Goal: Feedback & Contribution: Leave review/rating

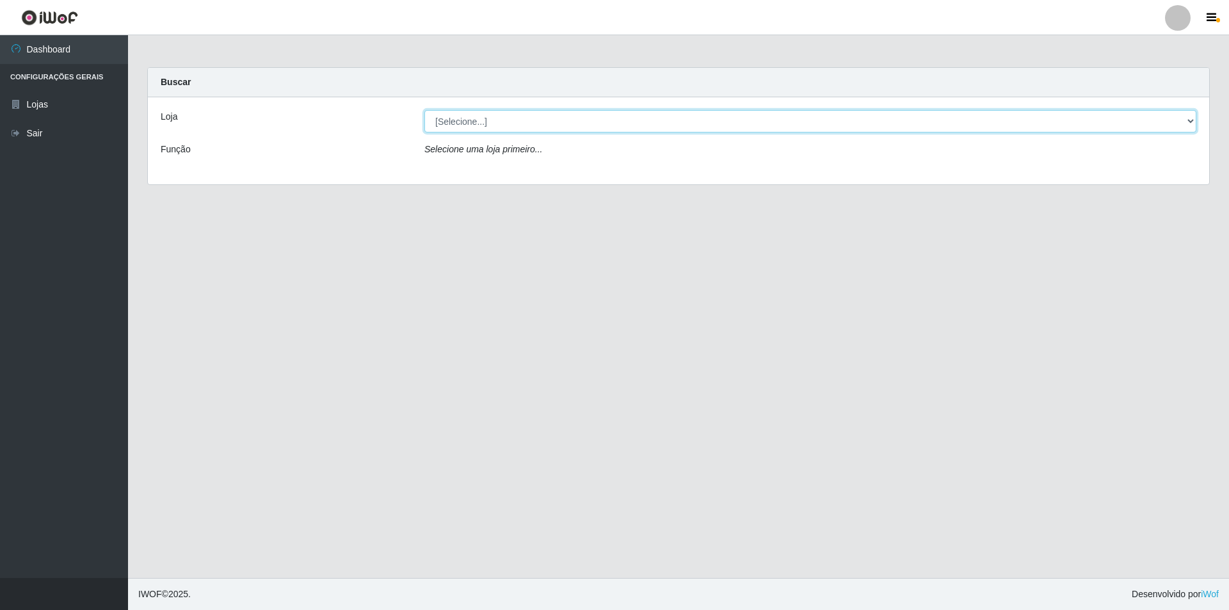
click at [515, 127] on select "[Selecione...] Atacado Vem - [STREET_ADDRESS]" at bounding box center [810, 121] width 772 height 22
select select "449"
click at [424, 110] on select "[Selecione...] Atacado Vem - [STREET_ADDRESS]" at bounding box center [810, 121] width 772 height 22
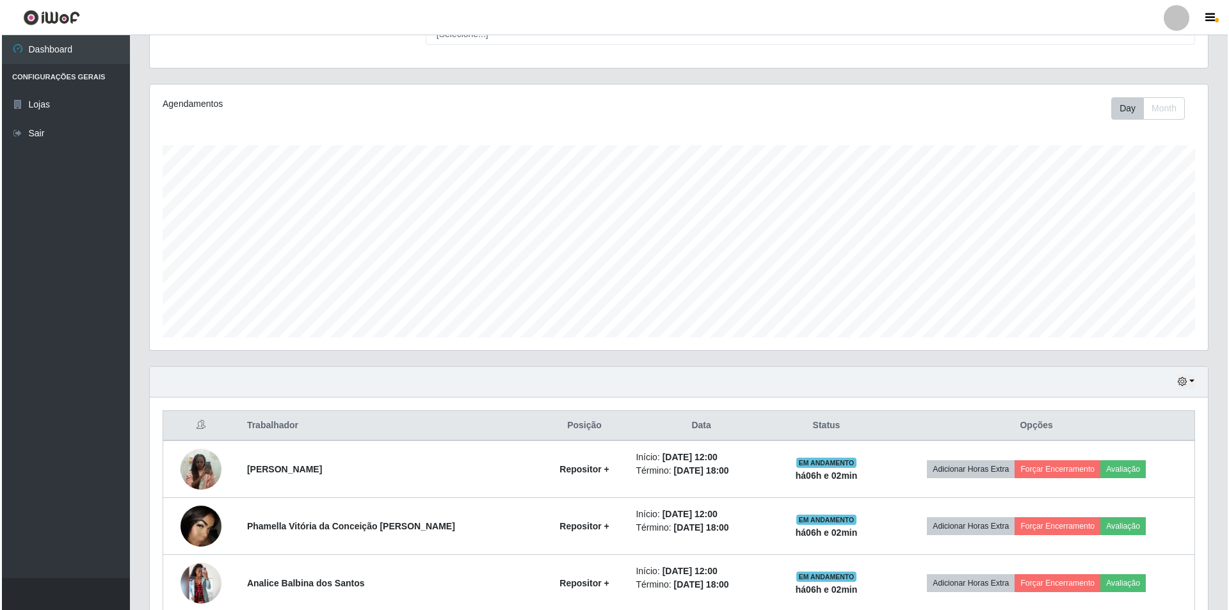
scroll to position [256, 0]
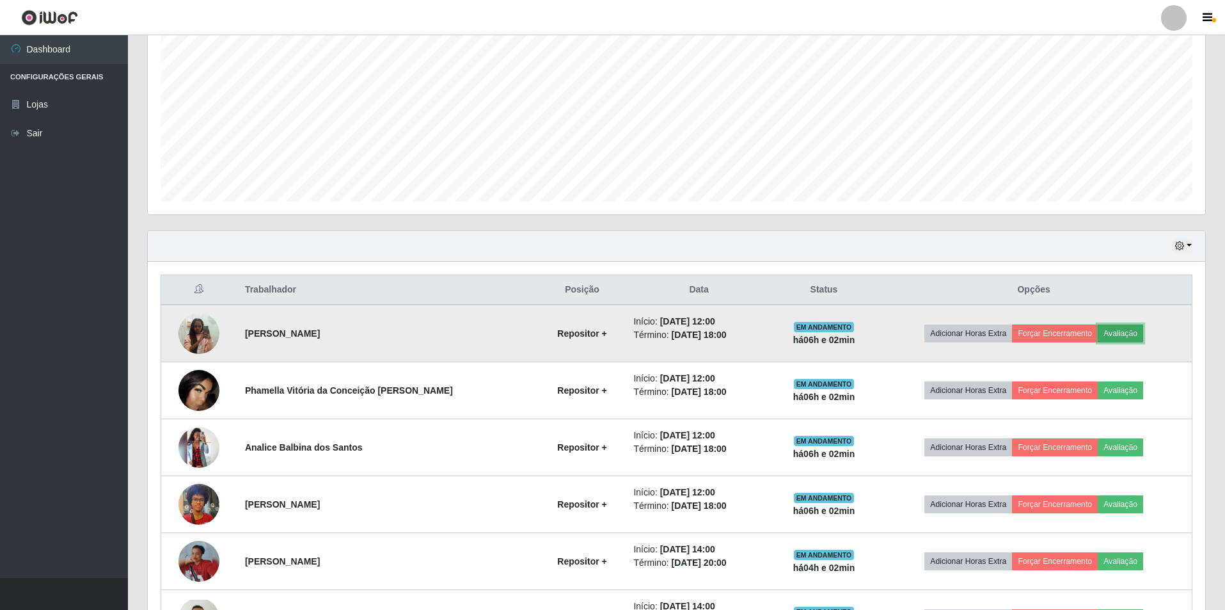
click at [1115, 333] on button "Avaliação" at bounding box center [1120, 333] width 45 height 18
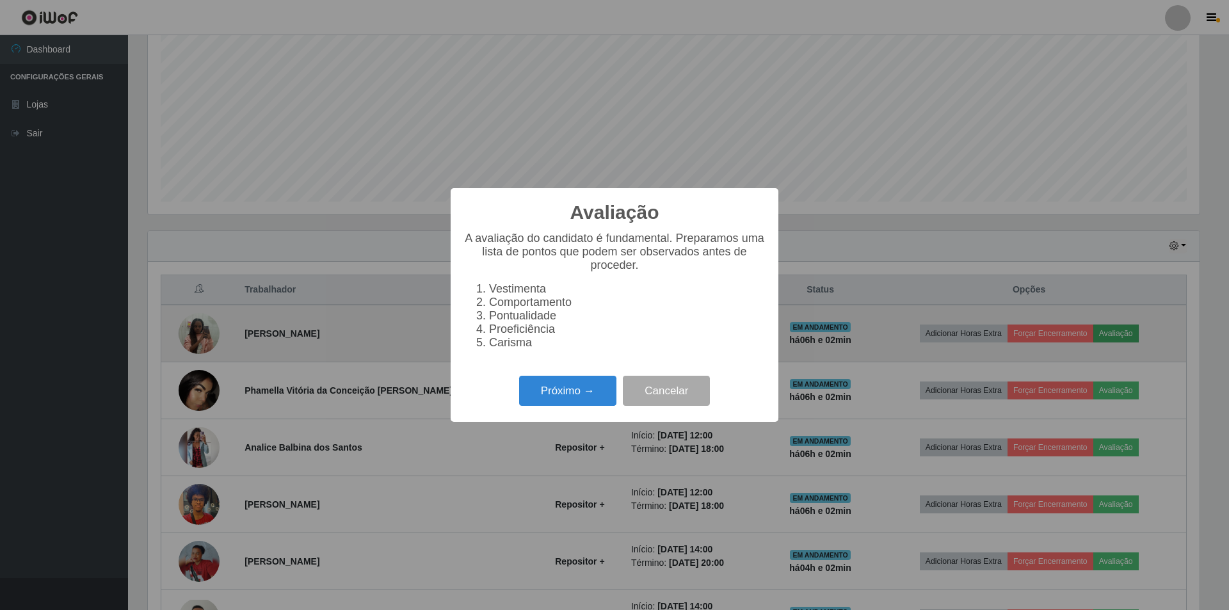
scroll to position [266, 1051]
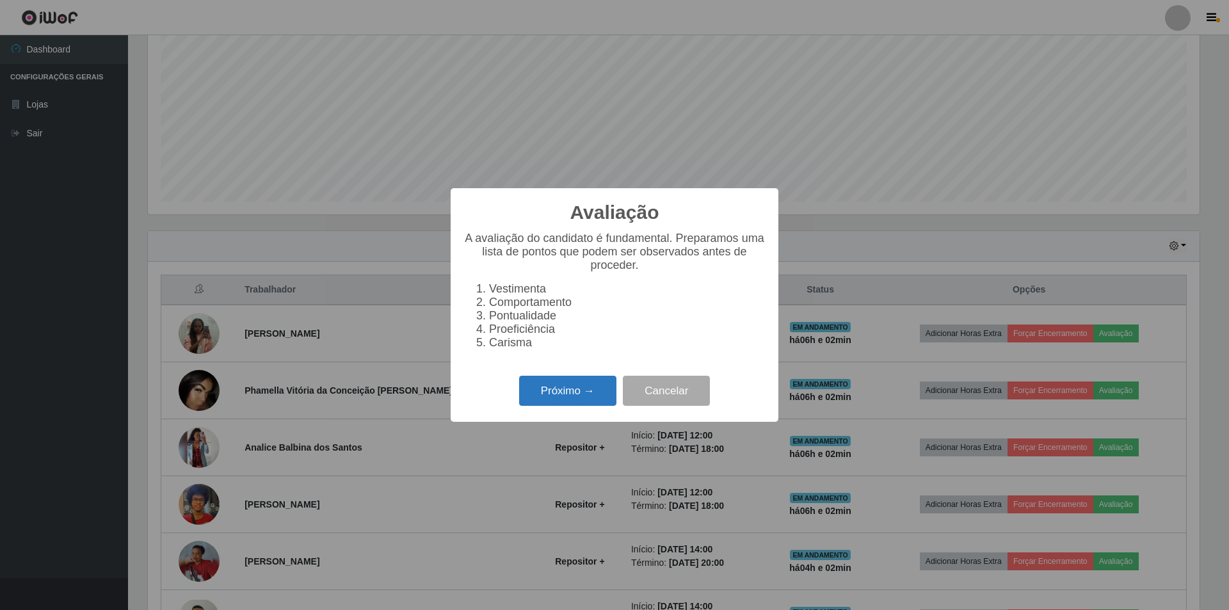
click at [542, 394] on button "Próximo →" at bounding box center [567, 391] width 97 height 30
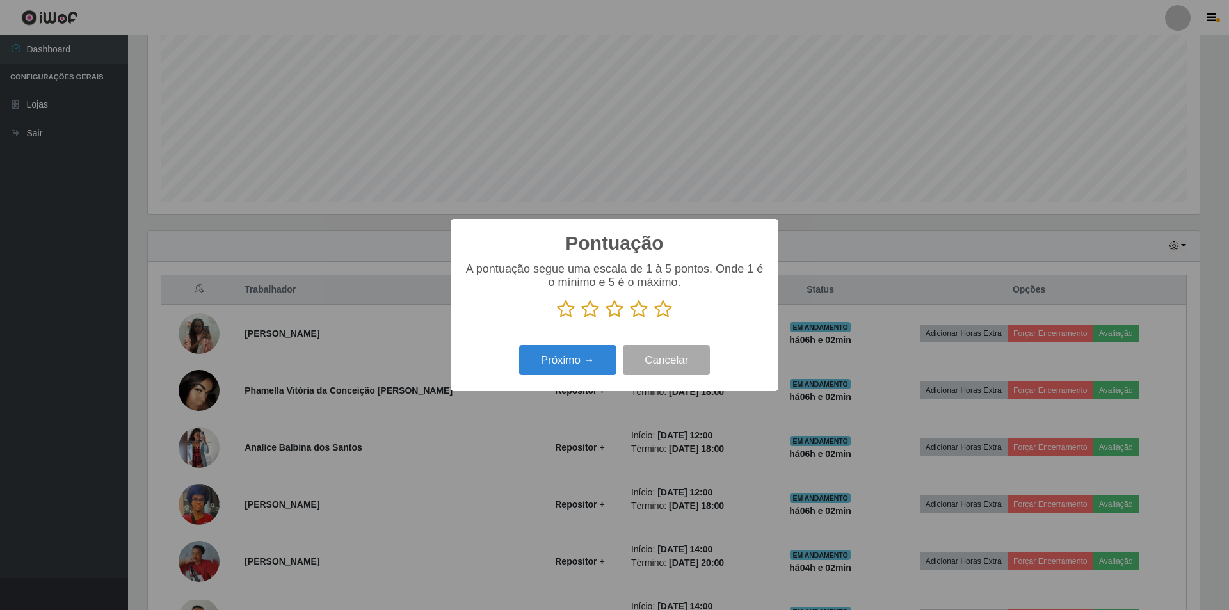
scroll to position [639650, 638864]
click at [602, 310] on p at bounding box center [614, 308] width 302 height 19
click at [612, 310] on icon at bounding box center [614, 308] width 18 height 19
click at [605, 319] on input "radio" at bounding box center [605, 319] width 0 height 0
click at [571, 358] on button "Próximo →" at bounding box center [567, 360] width 97 height 30
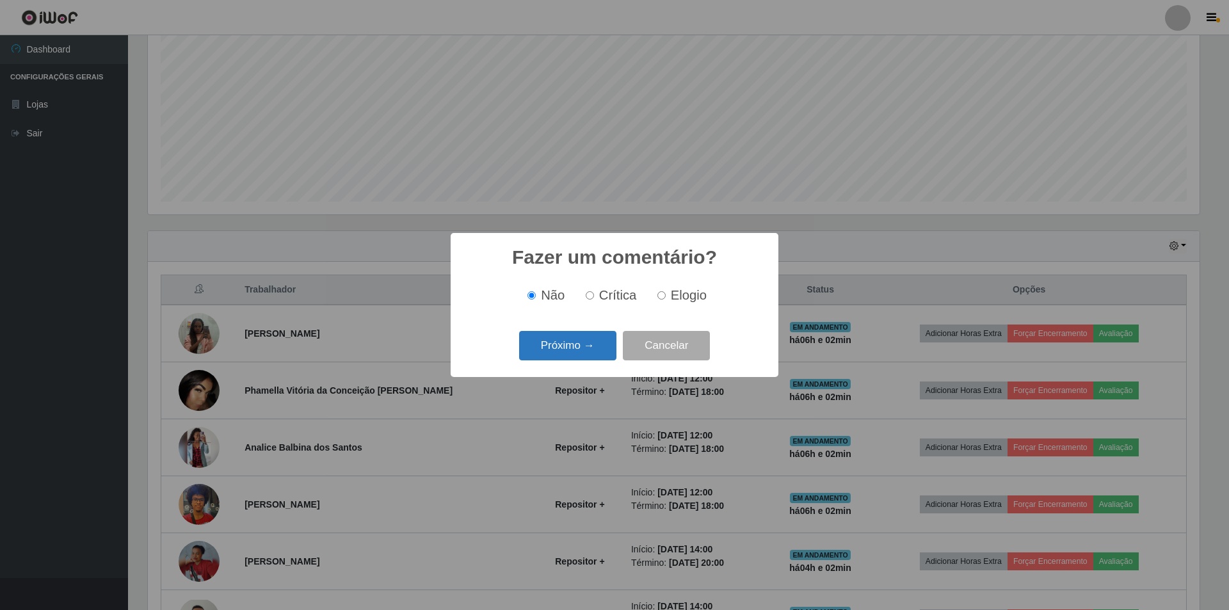
click at [556, 339] on button "Próximo →" at bounding box center [567, 346] width 97 height 30
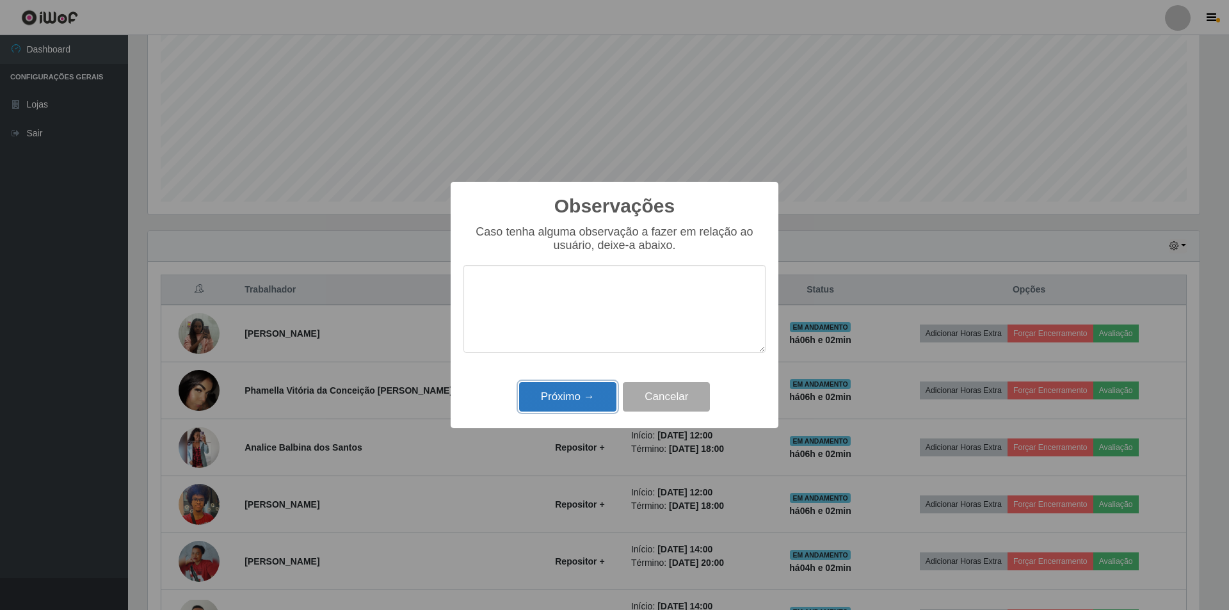
click at [556, 394] on button "Próximo →" at bounding box center [567, 397] width 97 height 30
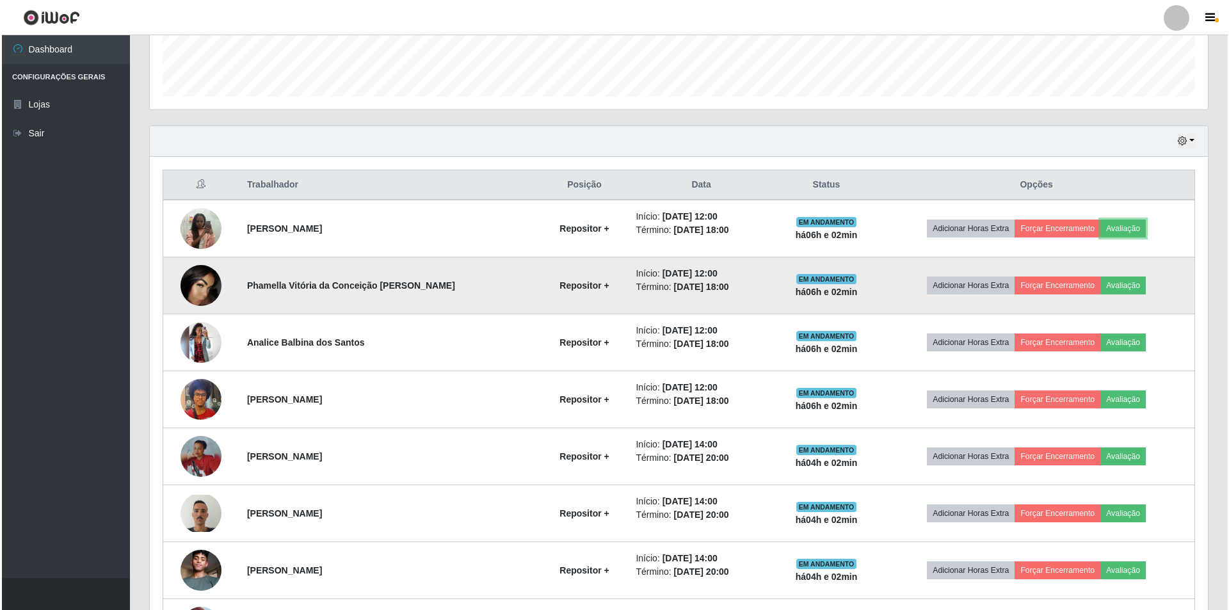
scroll to position [384, 0]
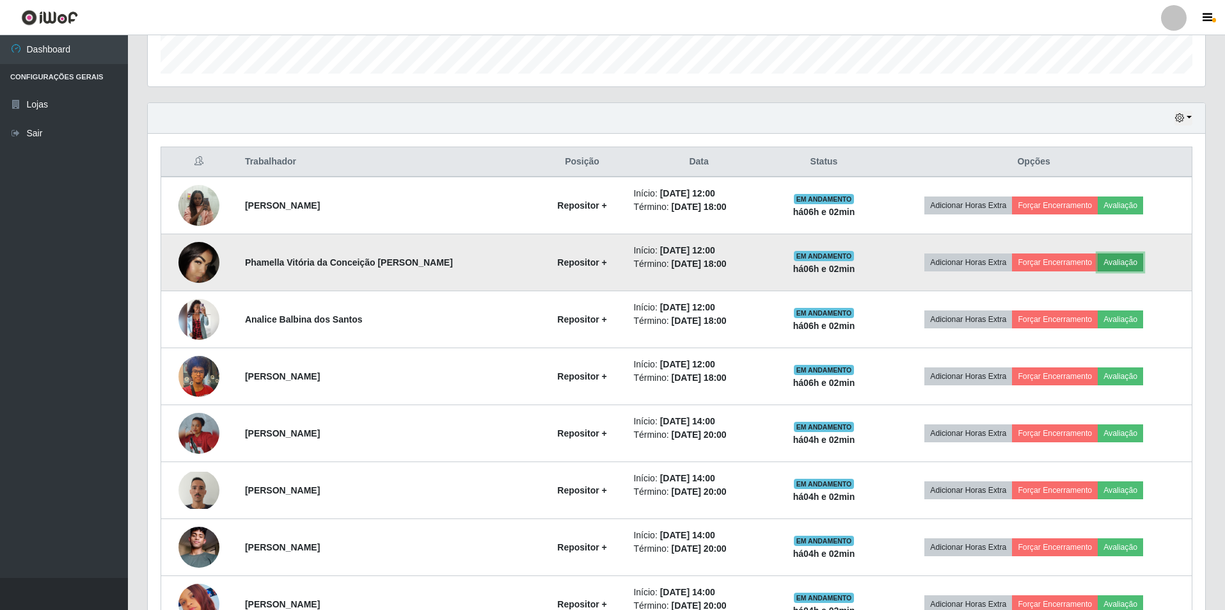
click at [1115, 262] on button "Avaliação" at bounding box center [1120, 262] width 45 height 18
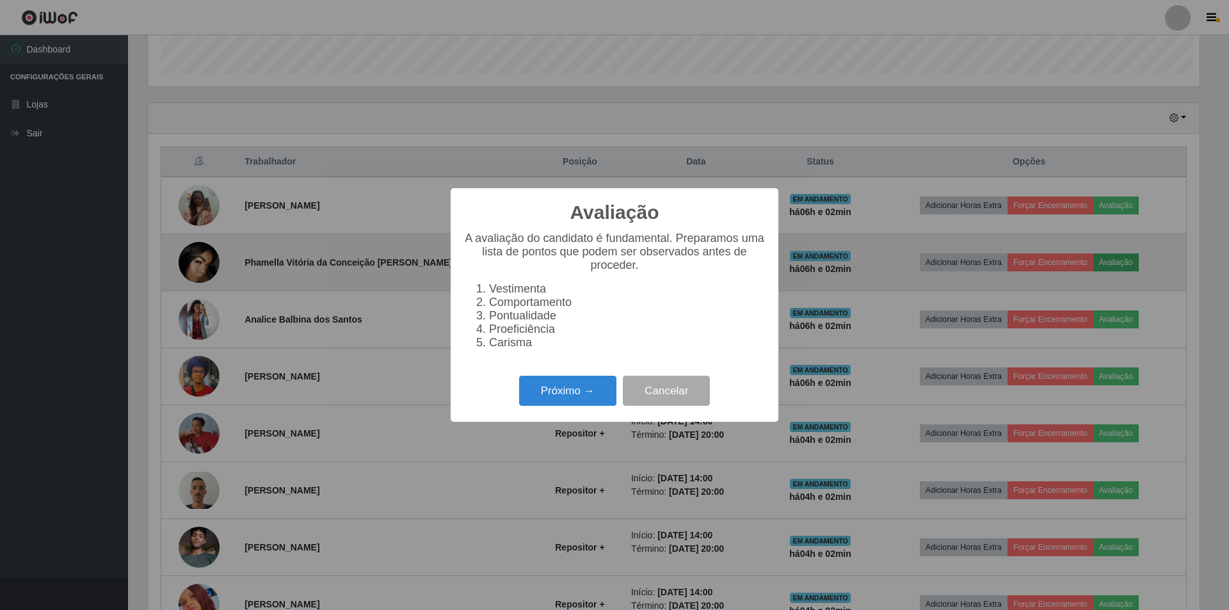
scroll to position [266, 1051]
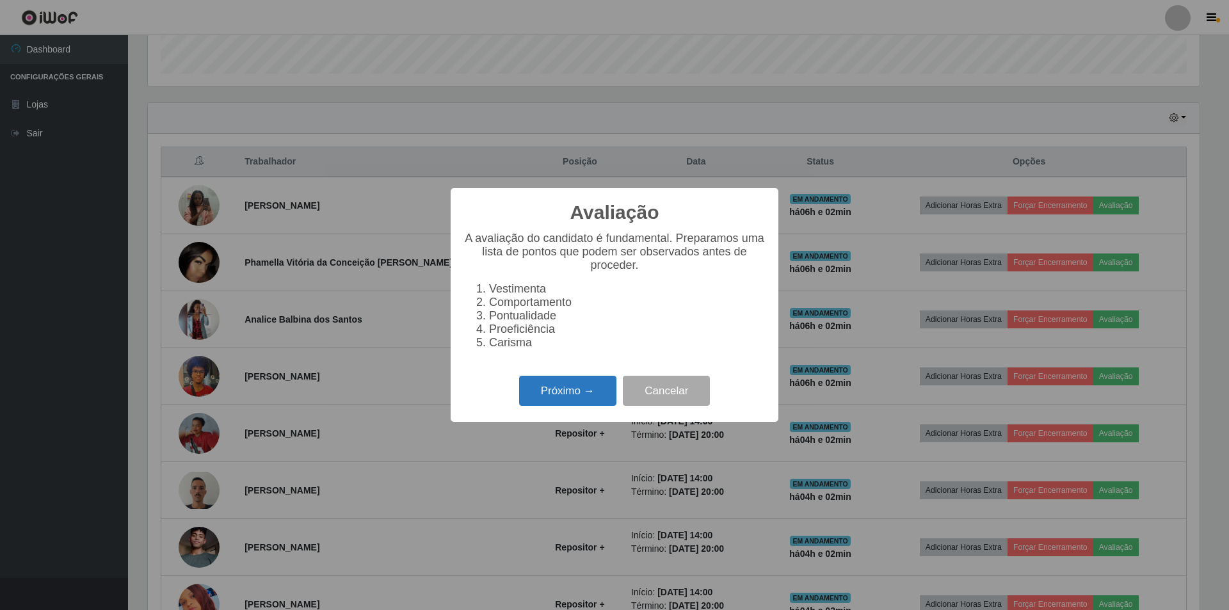
click at [570, 406] on button "Próximo →" at bounding box center [567, 391] width 97 height 30
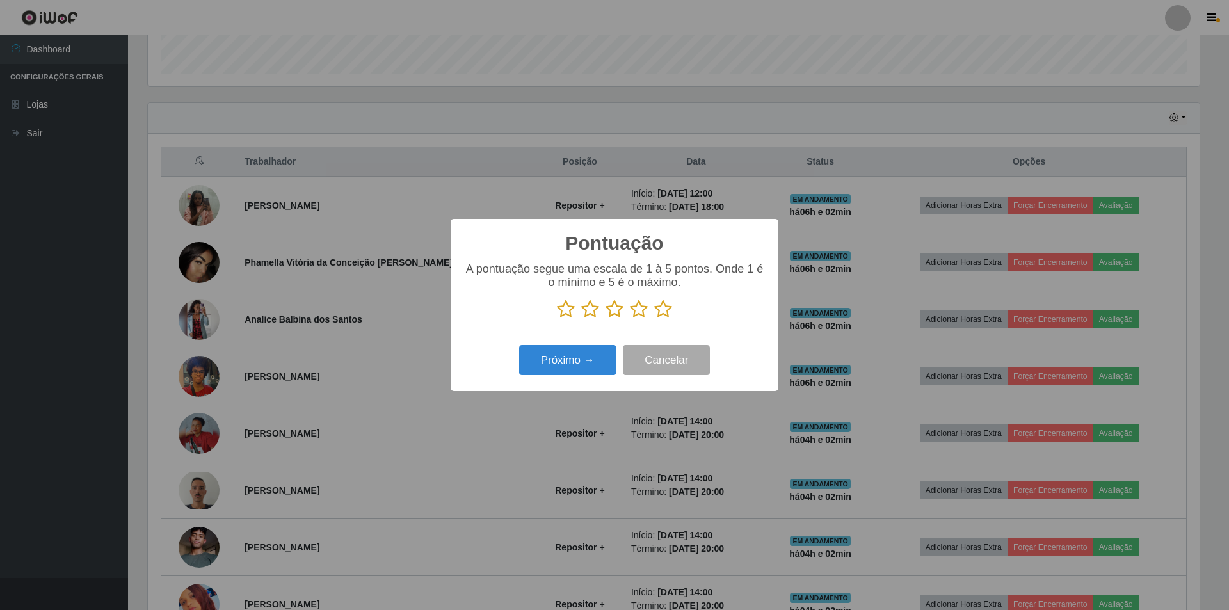
scroll to position [639650, 638864]
click at [619, 312] on icon at bounding box center [614, 308] width 18 height 19
click at [605, 319] on input "radio" at bounding box center [605, 319] width 0 height 0
click at [575, 363] on button "Próximo →" at bounding box center [567, 360] width 97 height 30
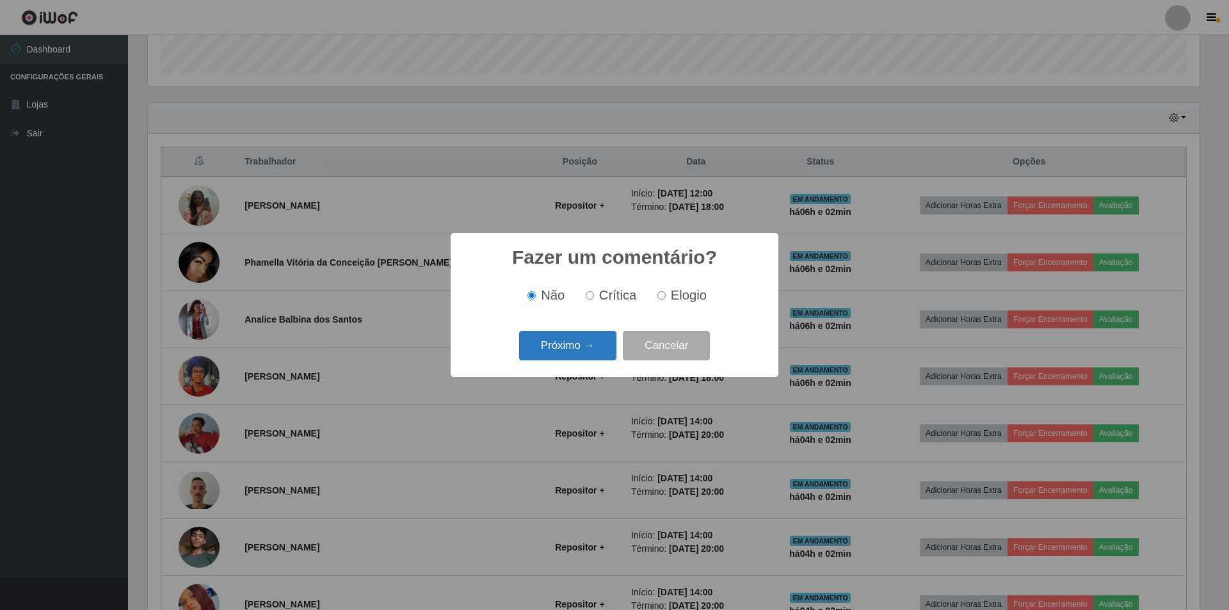
click at [564, 353] on button "Próximo →" at bounding box center [567, 346] width 97 height 30
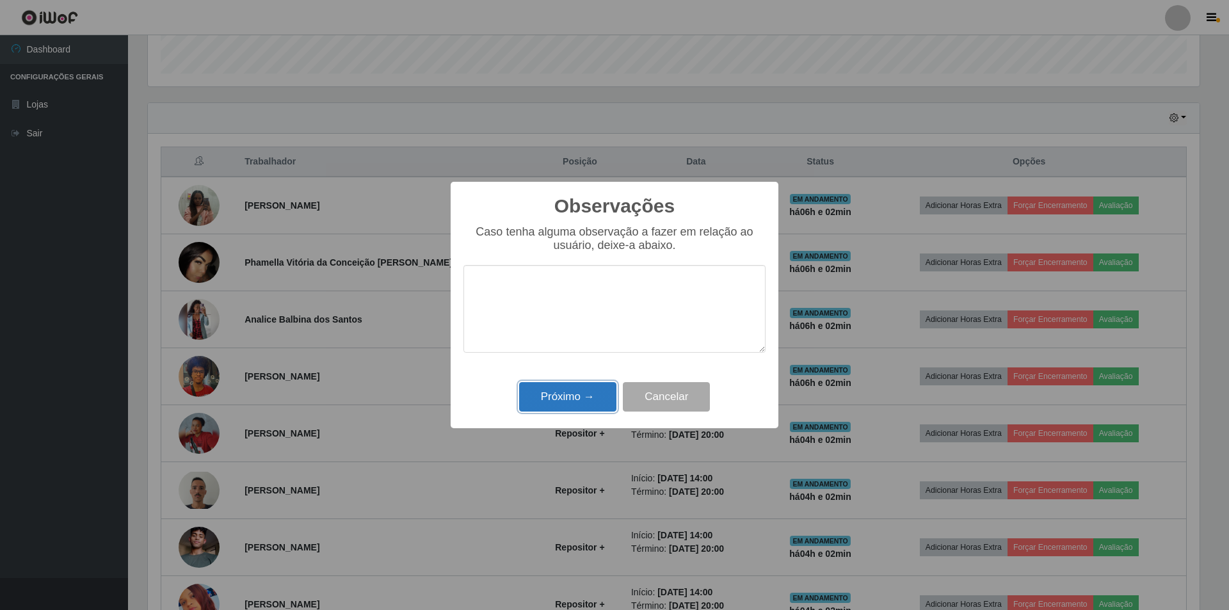
click at [540, 396] on button "Próximo →" at bounding box center [567, 397] width 97 height 30
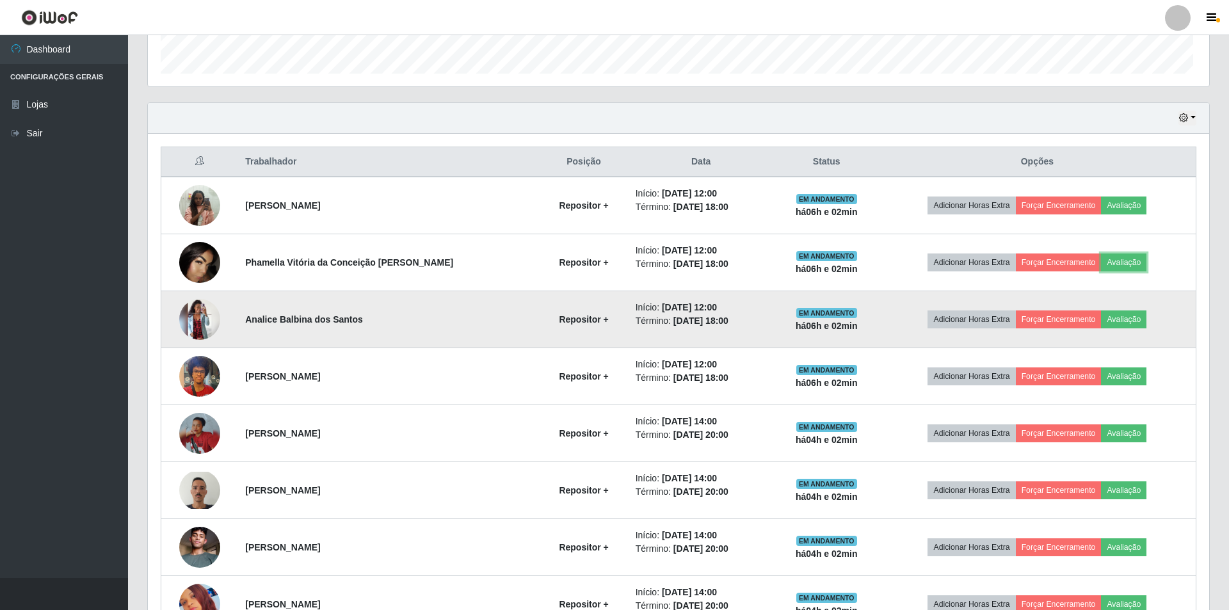
scroll to position [266, 1058]
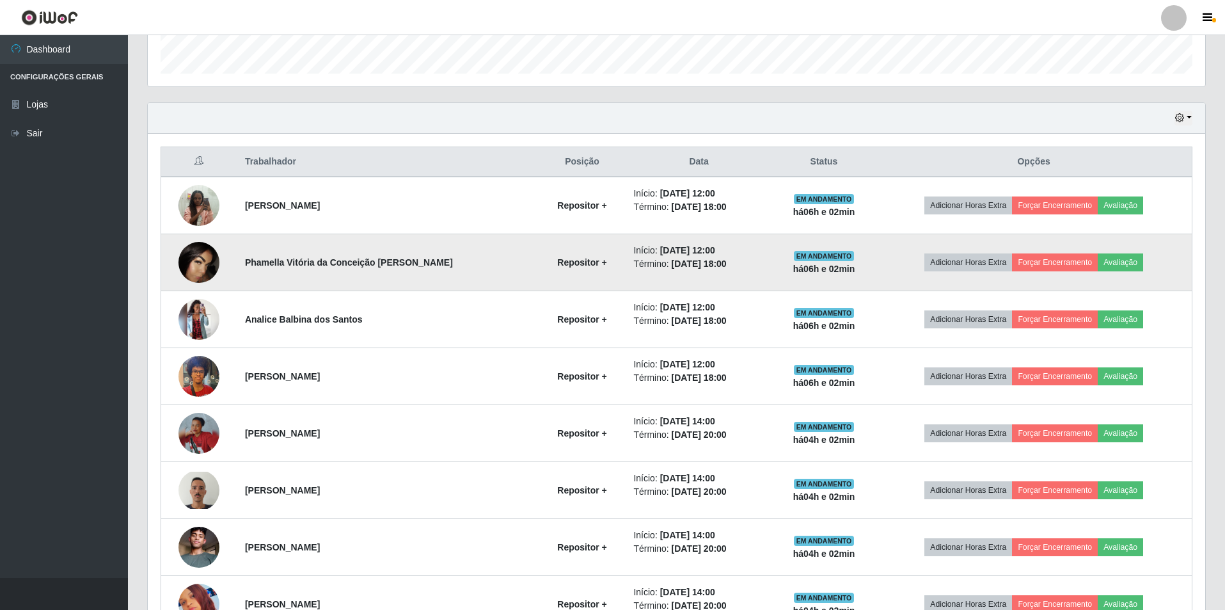
click at [205, 253] on img at bounding box center [199, 262] width 41 height 41
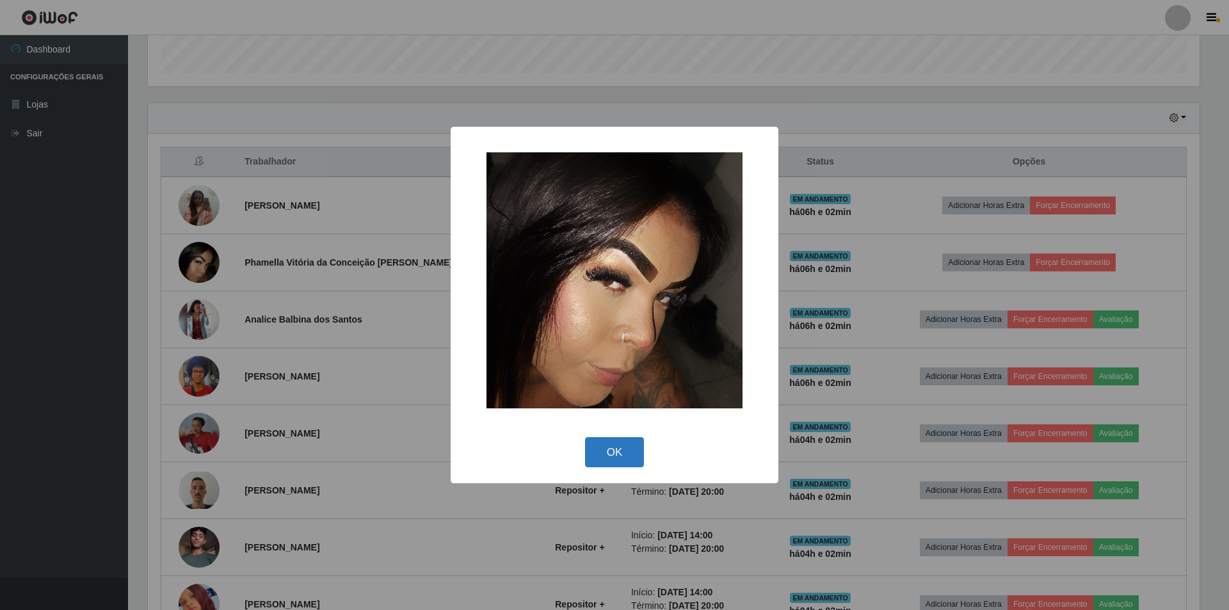
click at [610, 449] on button "OK" at bounding box center [615, 452] width 60 height 30
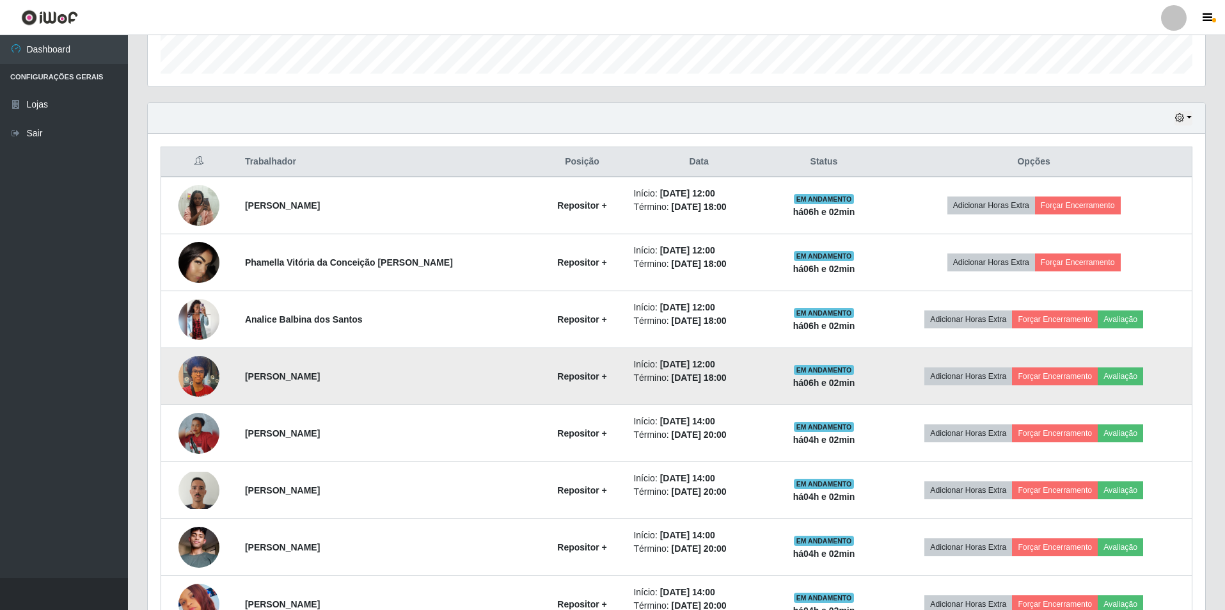
scroll to position [266, 1058]
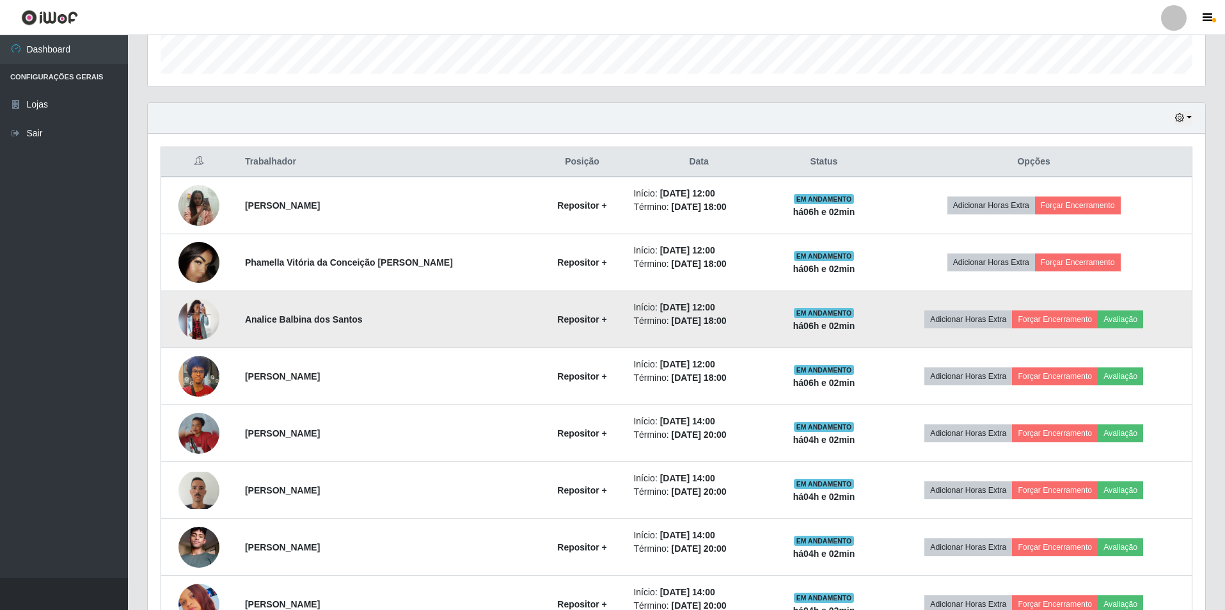
click at [202, 316] on img at bounding box center [199, 319] width 41 height 41
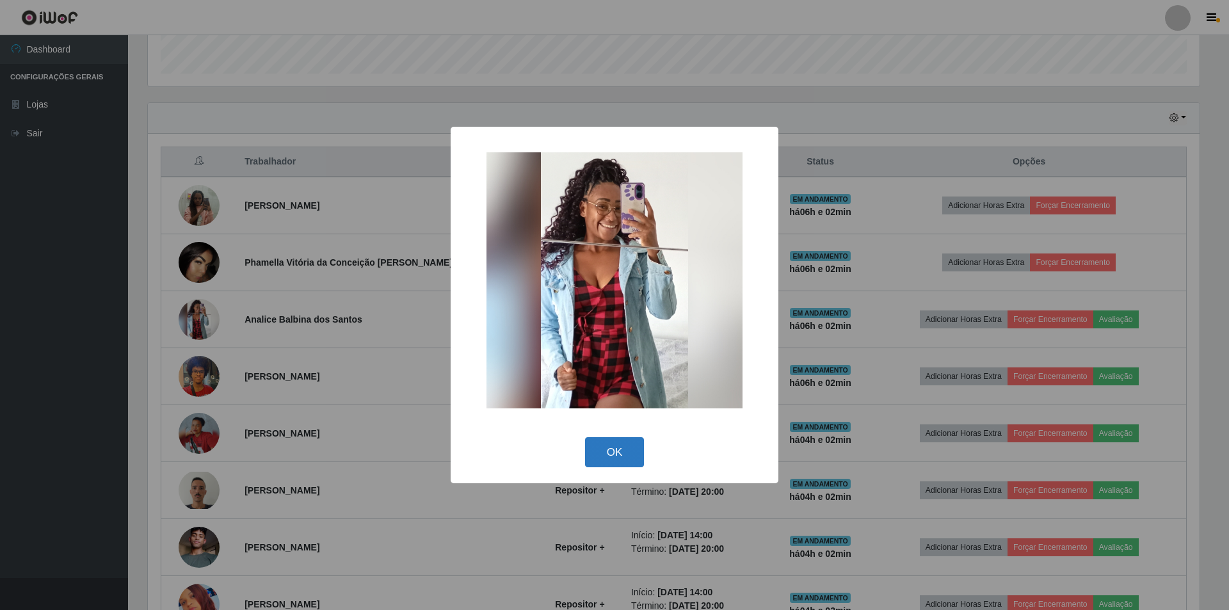
click at [618, 449] on button "OK" at bounding box center [615, 452] width 60 height 30
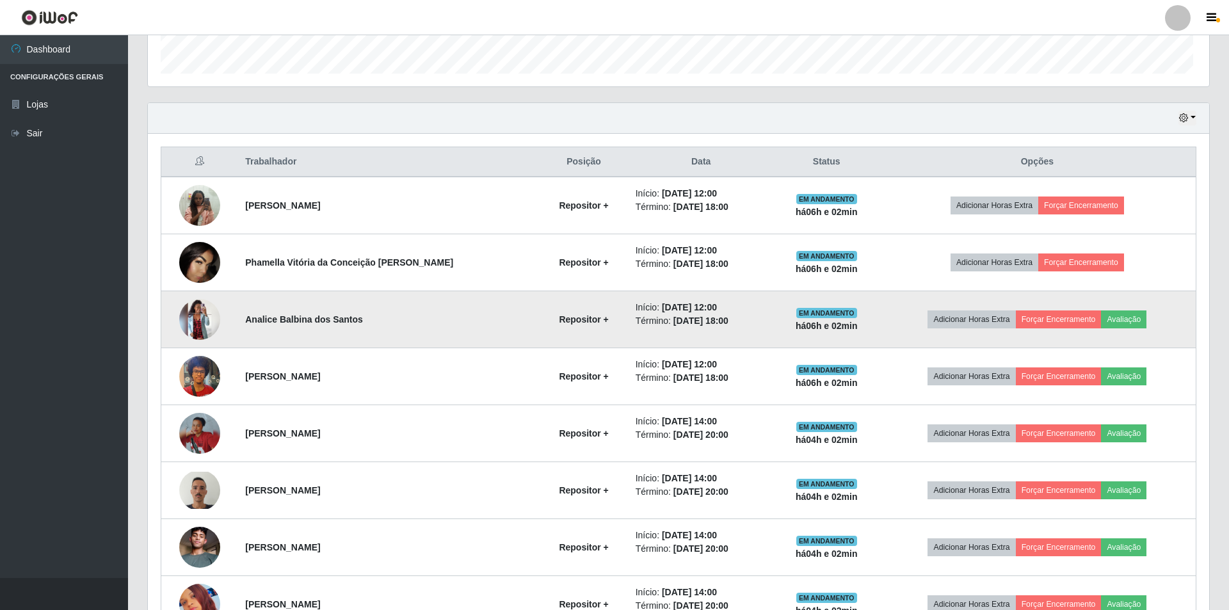
scroll to position [266, 1058]
click at [1118, 315] on button "Avaliação" at bounding box center [1120, 319] width 45 height 18
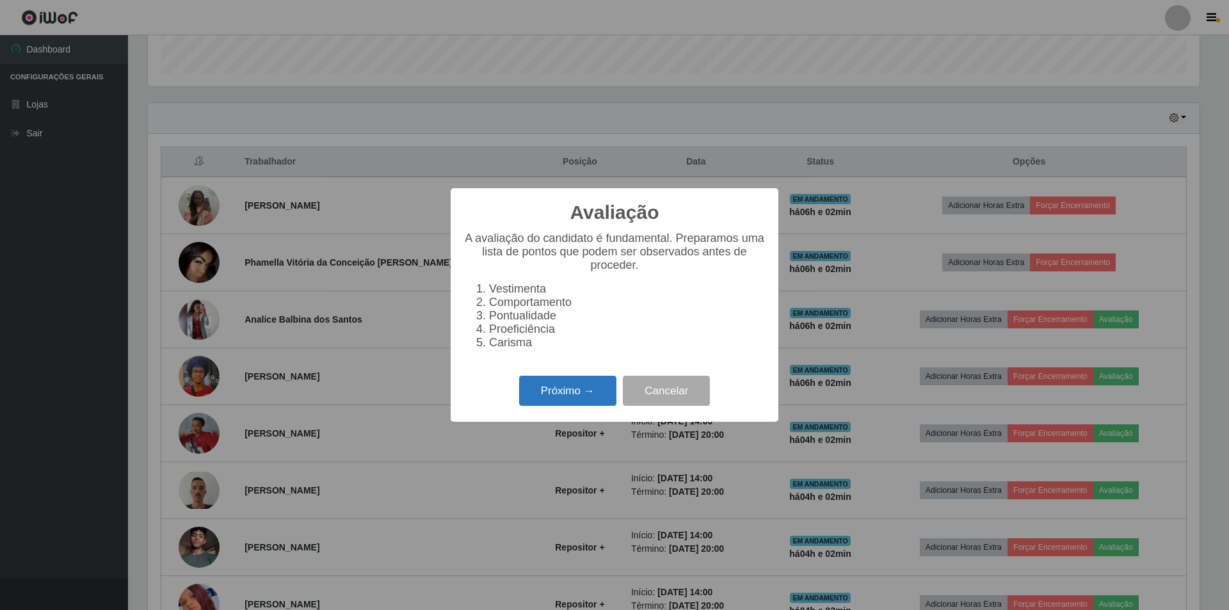
click at [580, 399] on button "Próximo →" at bounding box center [567, 391] width 97 height 30
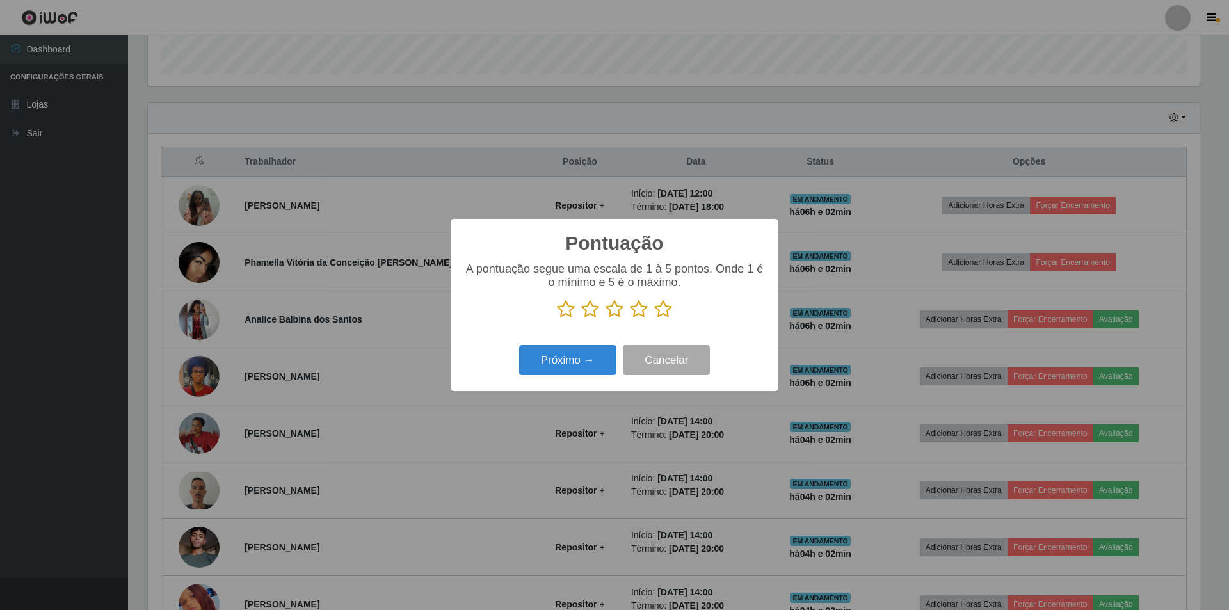
click at [610, 310] on icon at bounding box center [614, 308] width 18 height 19
click at [605, 319] on input "radio" at bounding box center [605, 319] width 0 height 0
click at [544, 360] on button "Próximo →" at bounding box center [567, 360] width 97 height 30
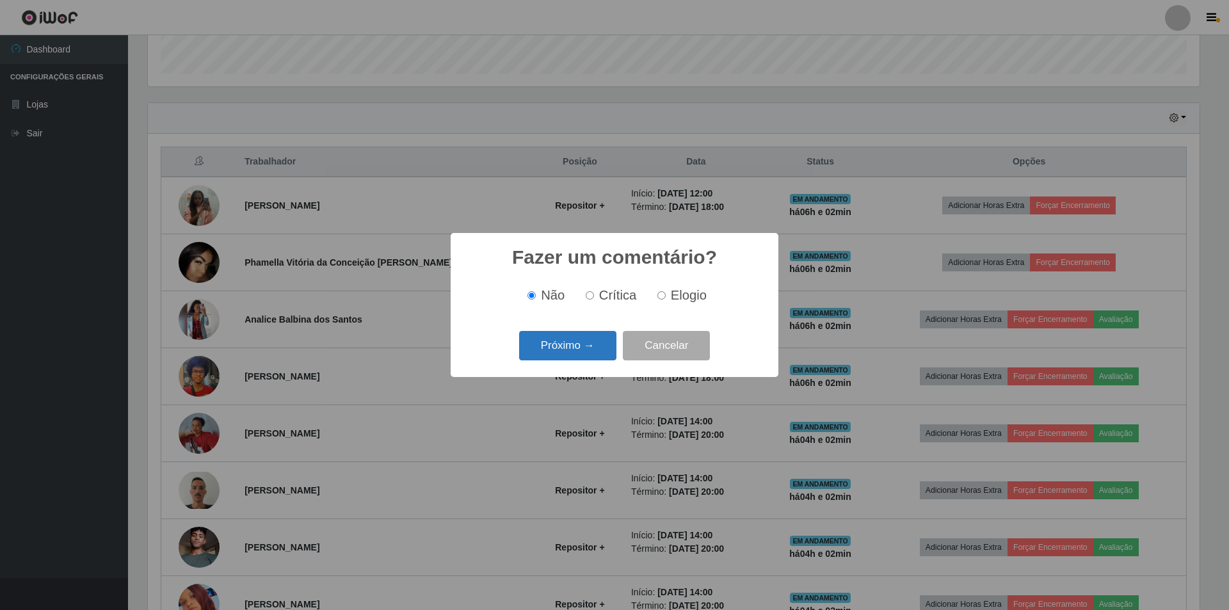
click at [548, 346] on button "Próximo →" at bounding box center [567, 346] width 97 height 30
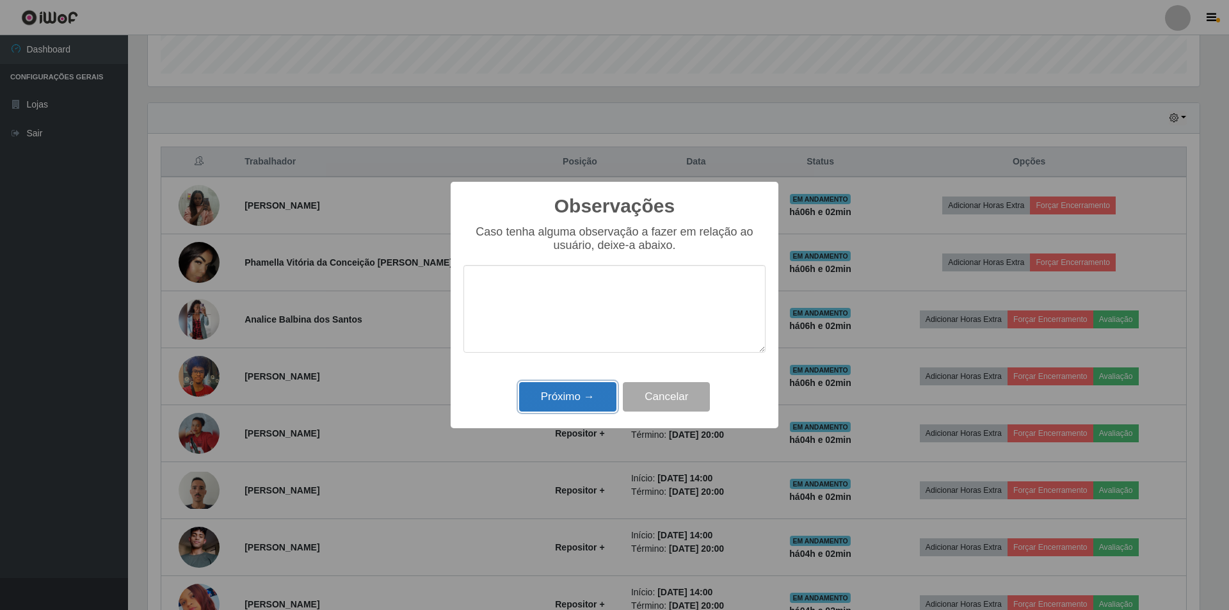
click at [573, 397] on button "Próximo →" at bounding box center [567, 397] width 97 height 30
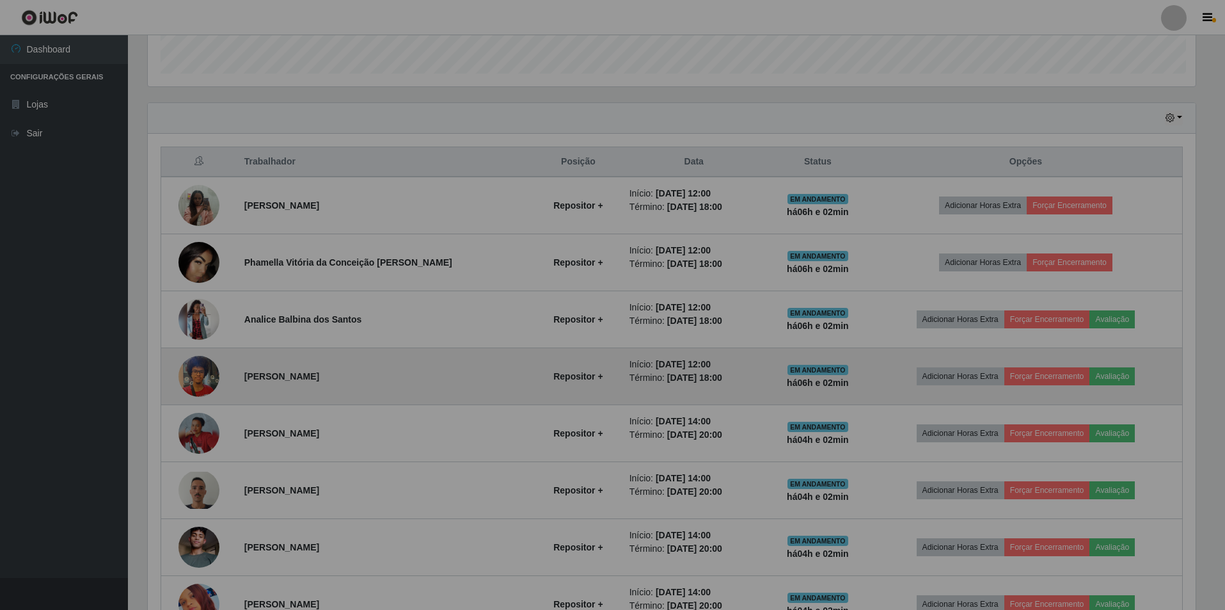
scroll to position [266, 1058]
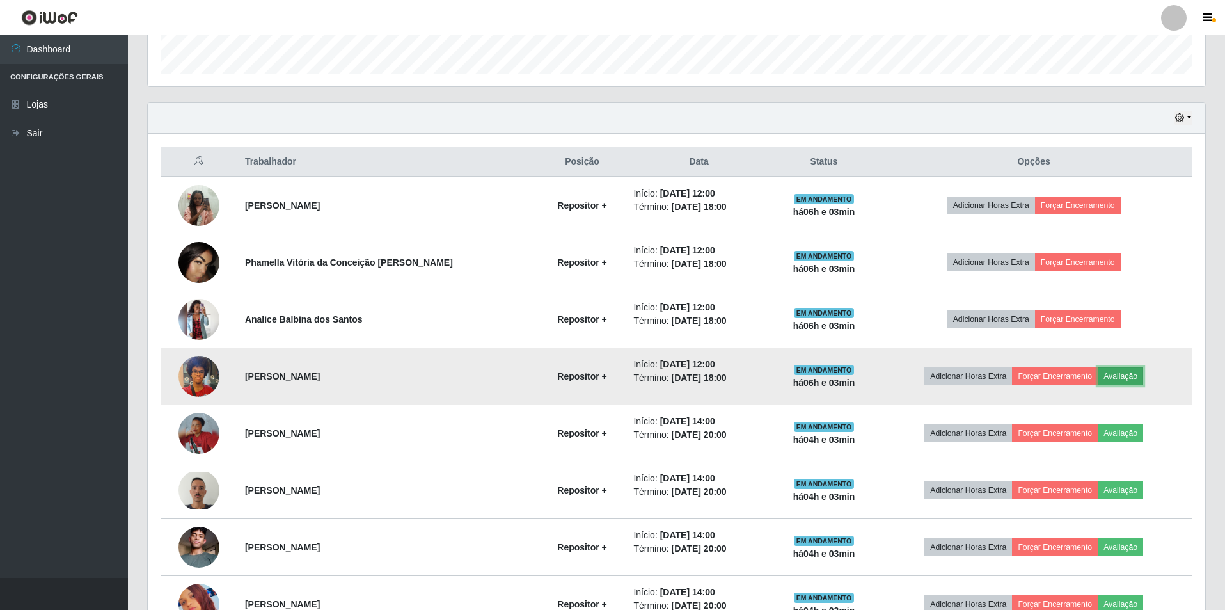
click at [1112, 378] on button "Avaliação" at bounding box center [1120, 376] width 45 height 18
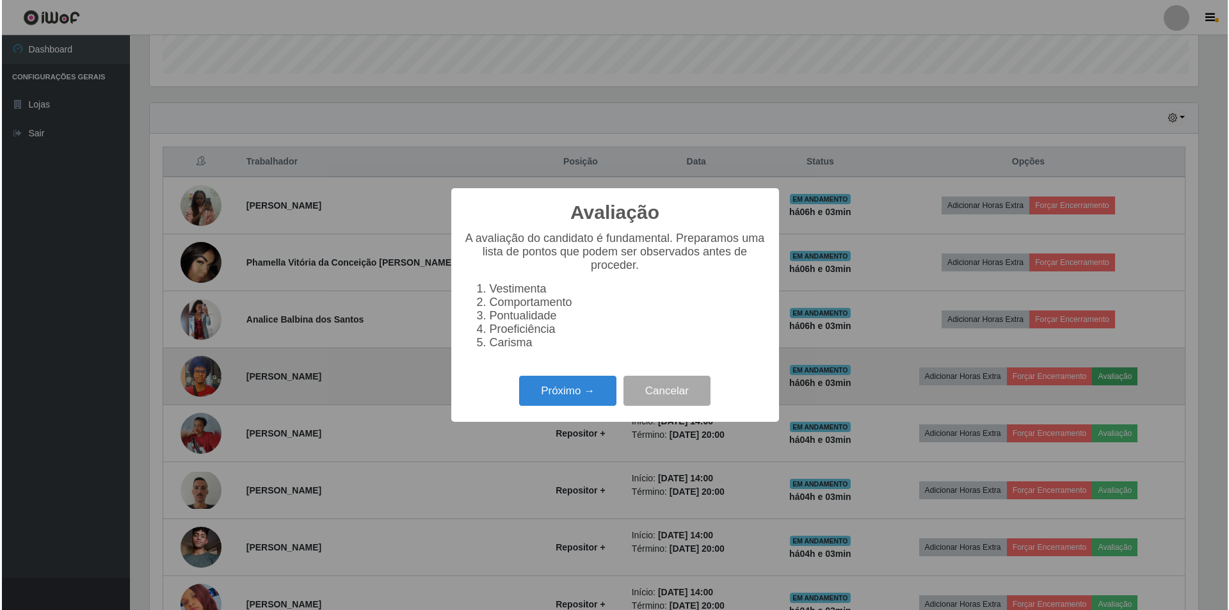
scroll to position [0, 0]
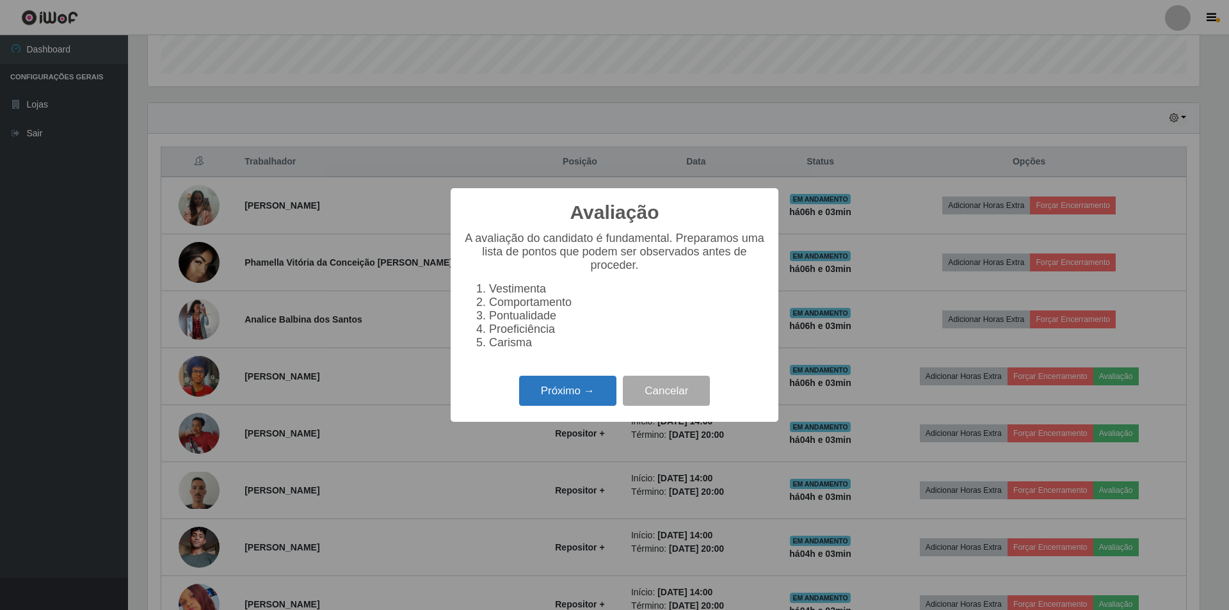
click at [580, 401] on button "Próximo →" at bounding box center [567, 391] width 97 height 30
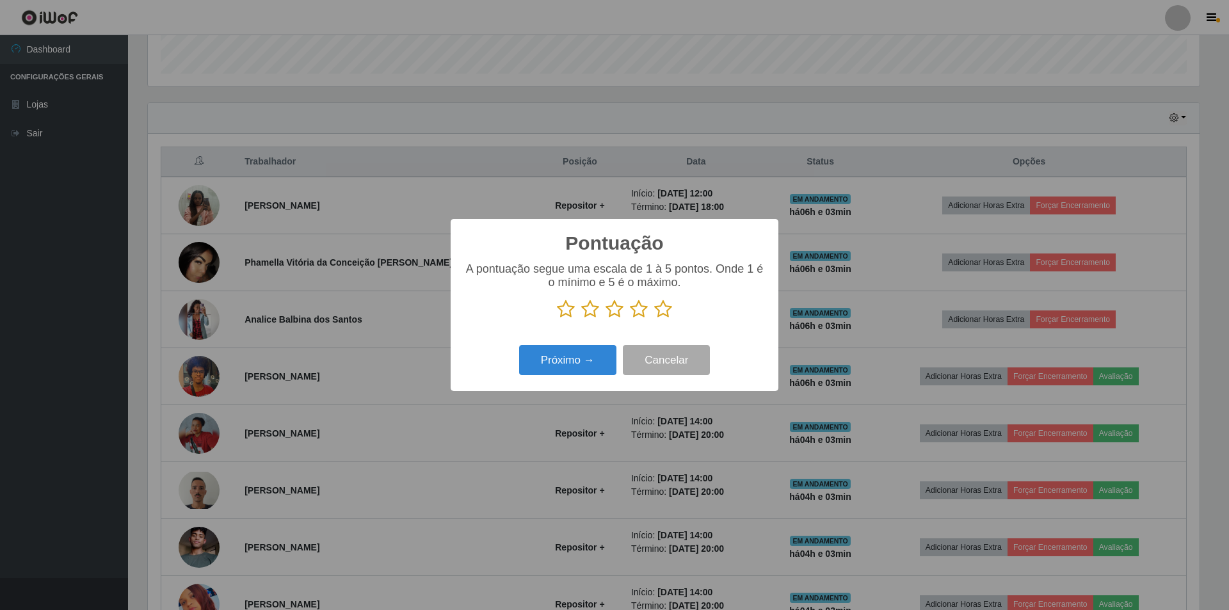
click at [589, 306] on icon at bounding box center [590, 308] width 18 height 19
click at [581, 319] on input "radio" at bounding box center [581, 319] width 0 height 0
click at [575, 361] on button "Próximo →" at bounding box center [567, 360] width 97 height 30
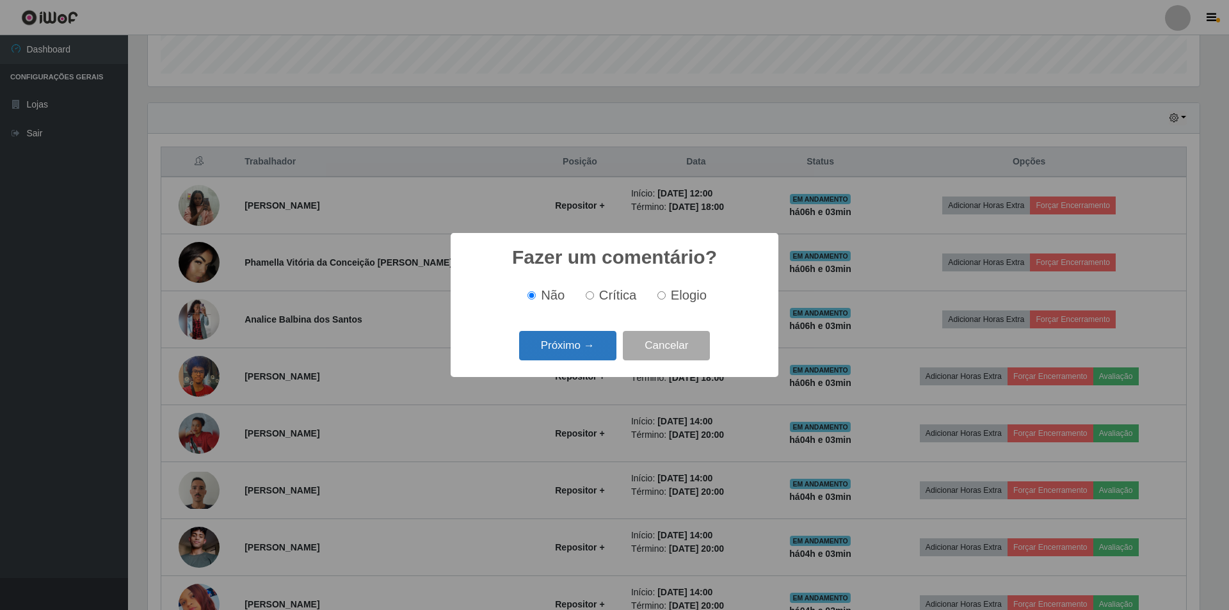
click at [566, 346] on button "Próximo →" at bounding box center [567, 346] width 97 height 30
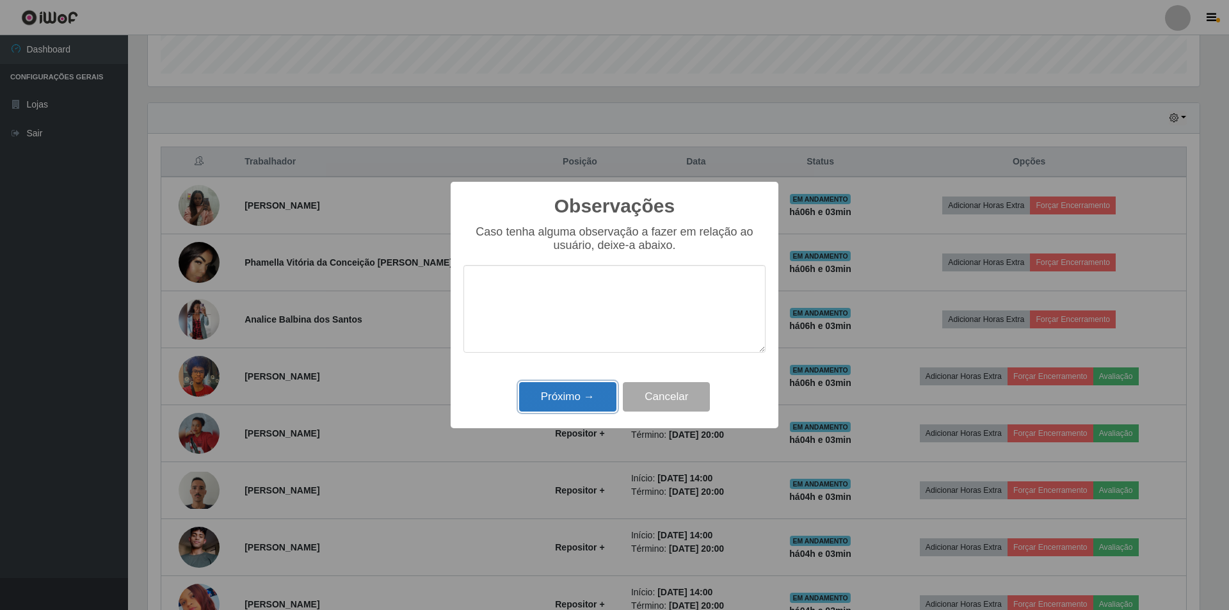
click at [561, 393] on button "Próximo →" at bounding box center [567, 397] width 97 height 30
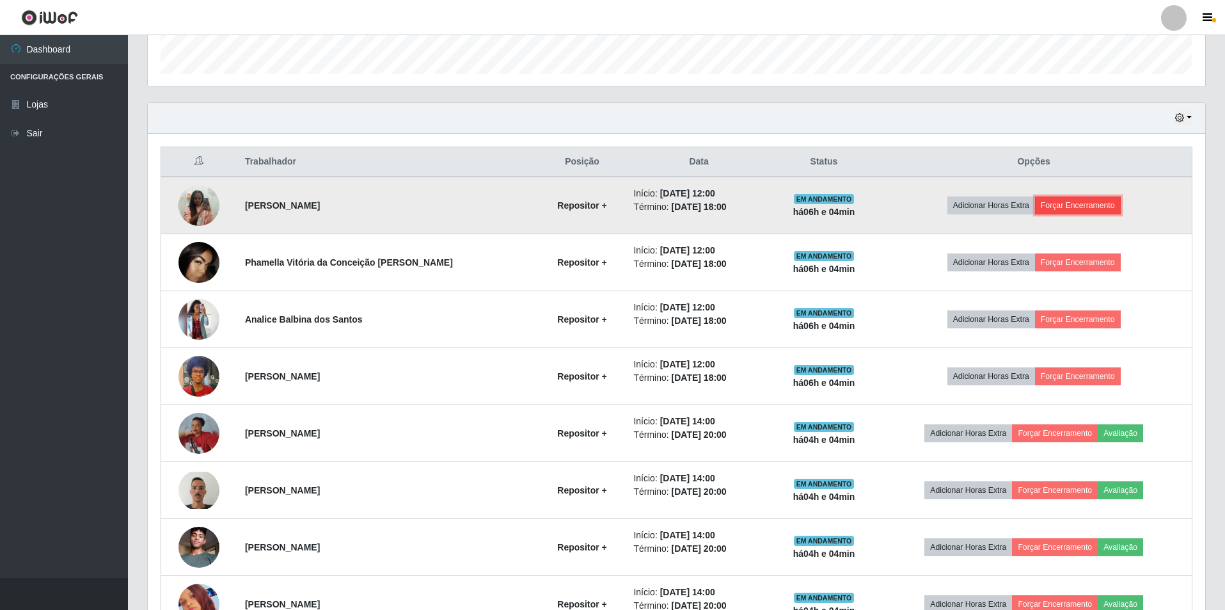
click at [1065, 203] on button "Forçar Encerramento" at bounding box center [1078, 205] width 86 height 18
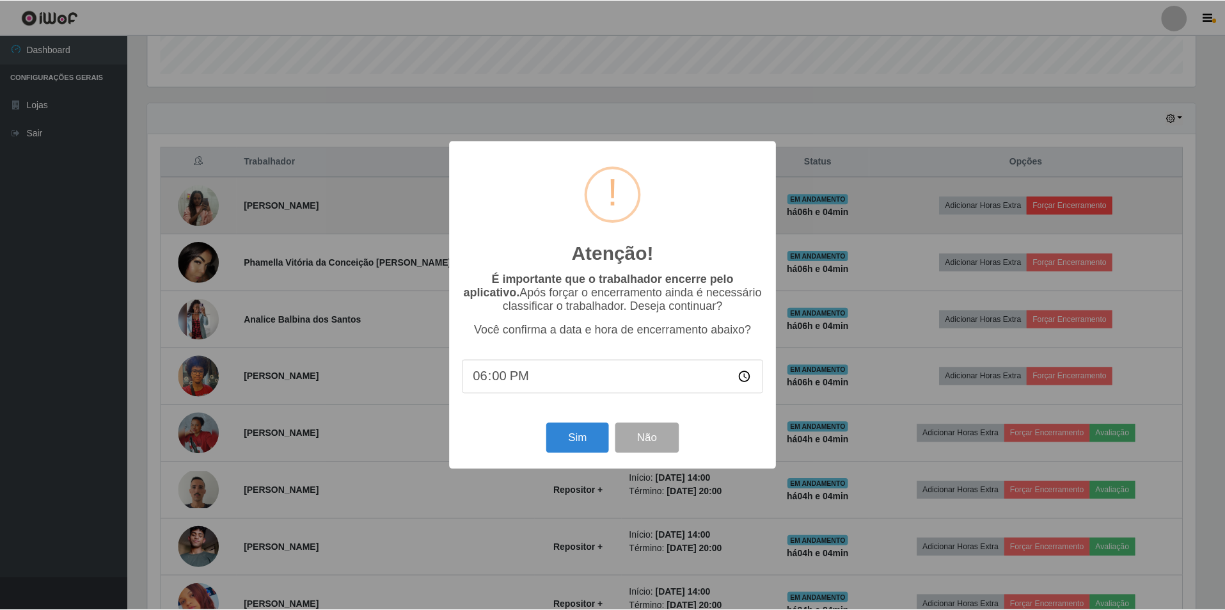
scroll to position [266, 1051]
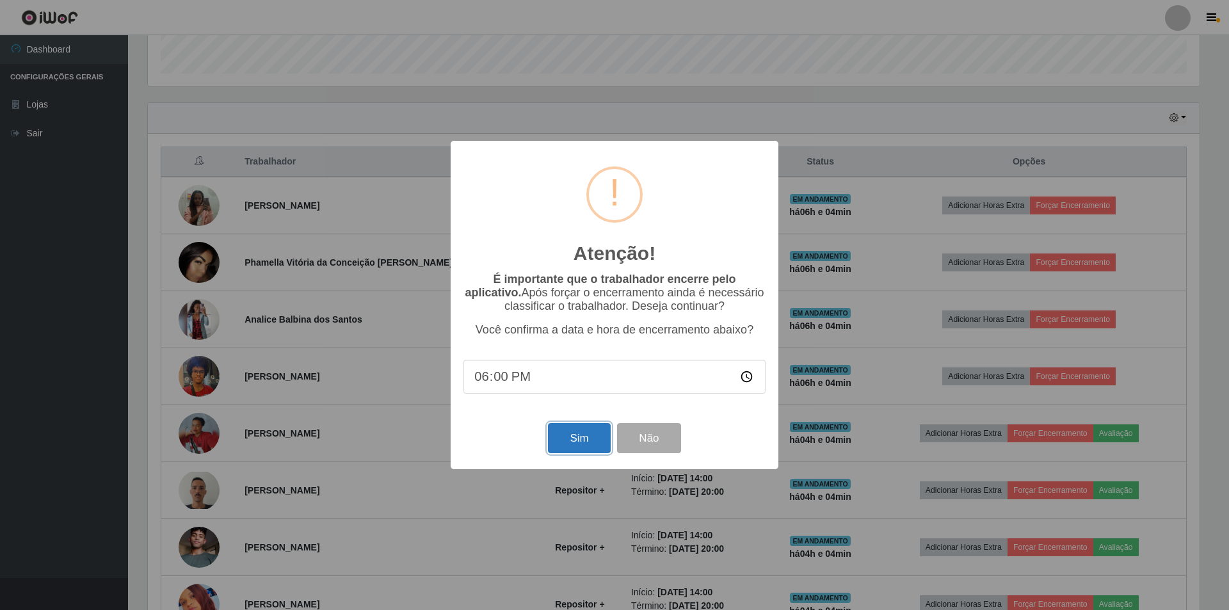
click at [567, 441] on button "Sim" at bounding box center [579, 438] width 62 height 30
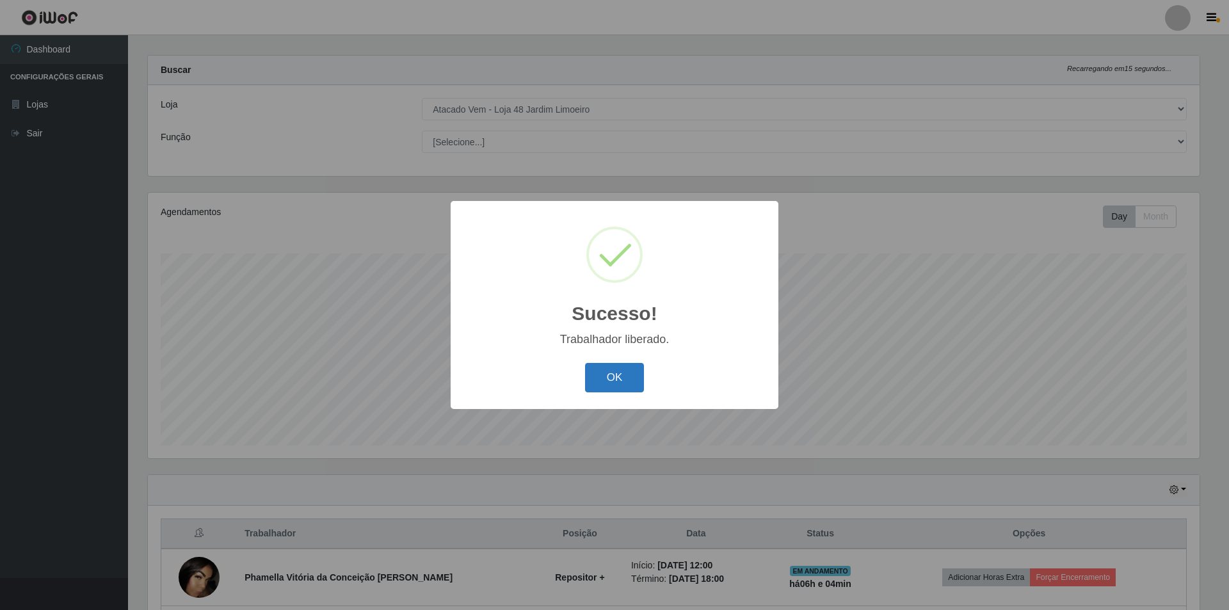
click at [599, 375] on button "OK" at bounding box center [615, 378] width 60 height 30
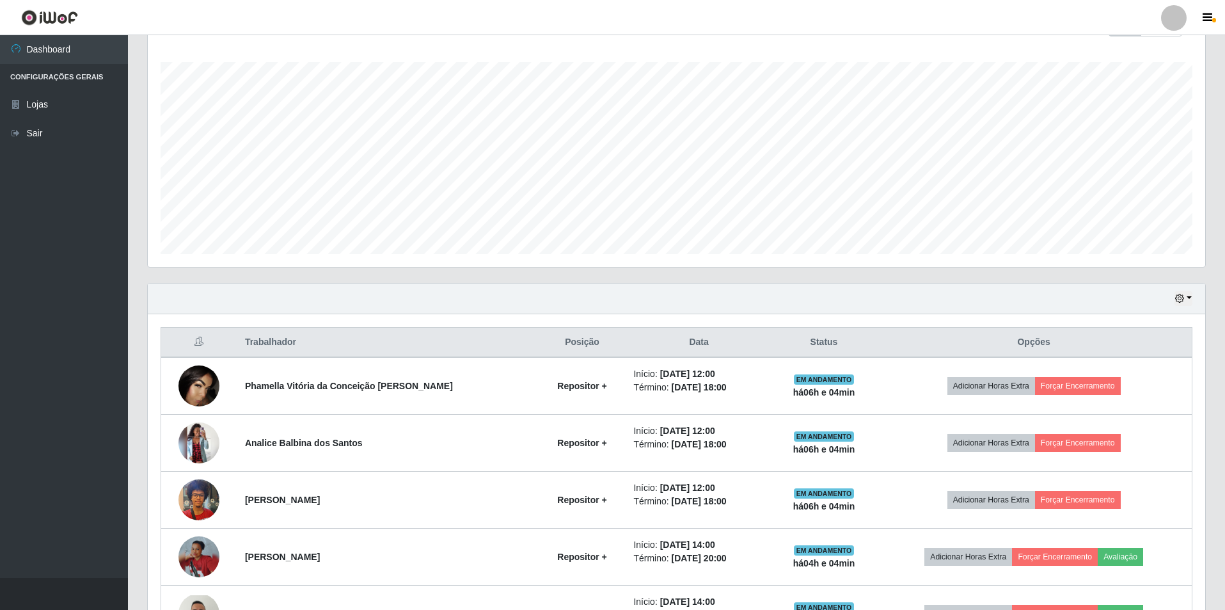
scroll to position [204, 0]
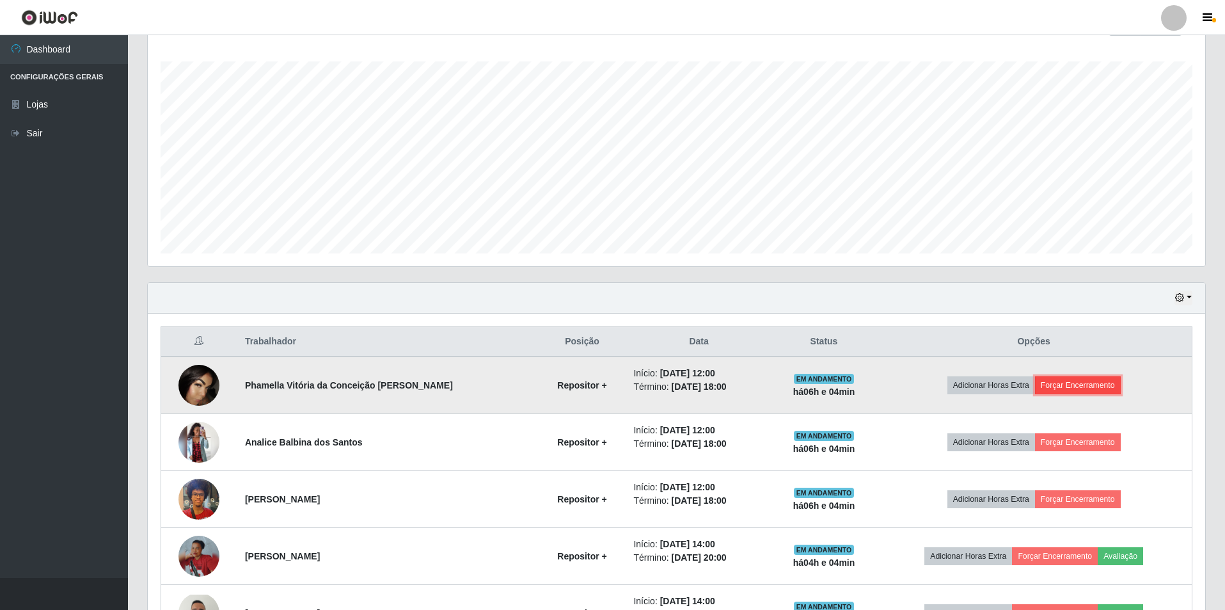
click at [1085, 381] on button "Forçar Encerramento" at bounding box center [1078, 385] width 86 height 18
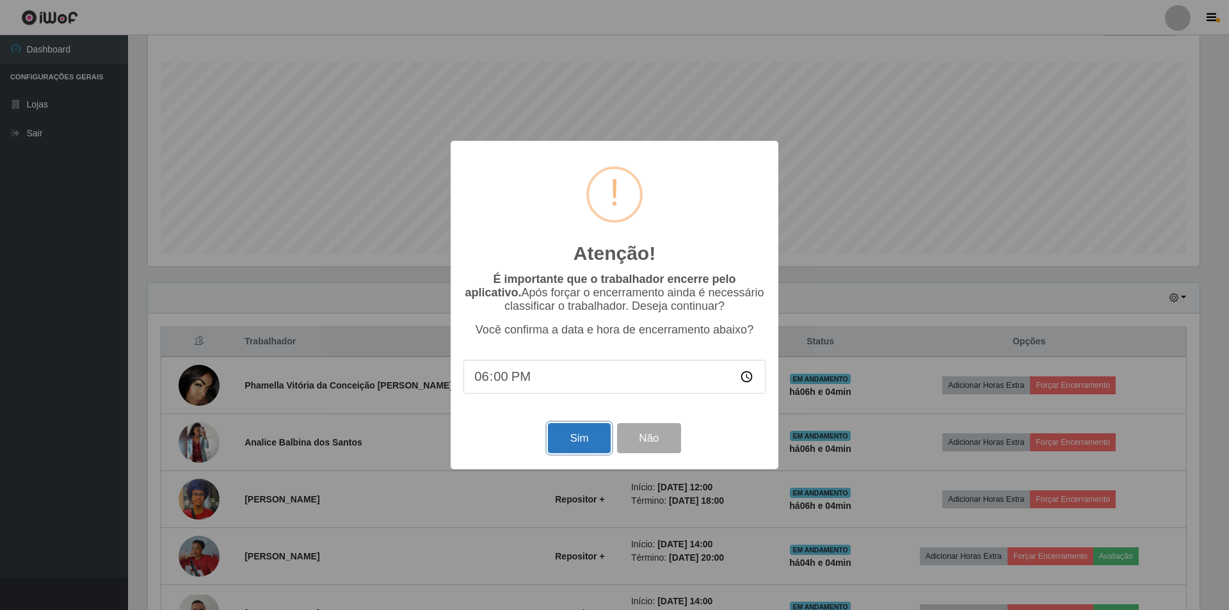
click at [569, 449] on button "Sim" at bounding box center [579, 438] width 62 height 30
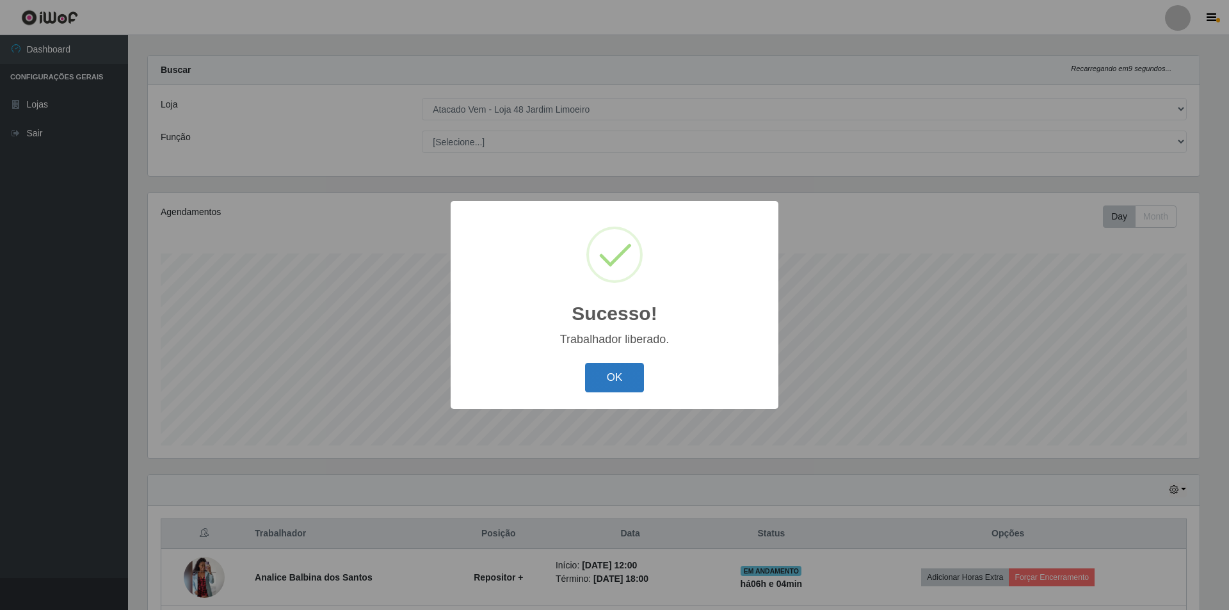
click at [607, 386] on button "OK" at bounding box center [615, 378] width 60 height 30
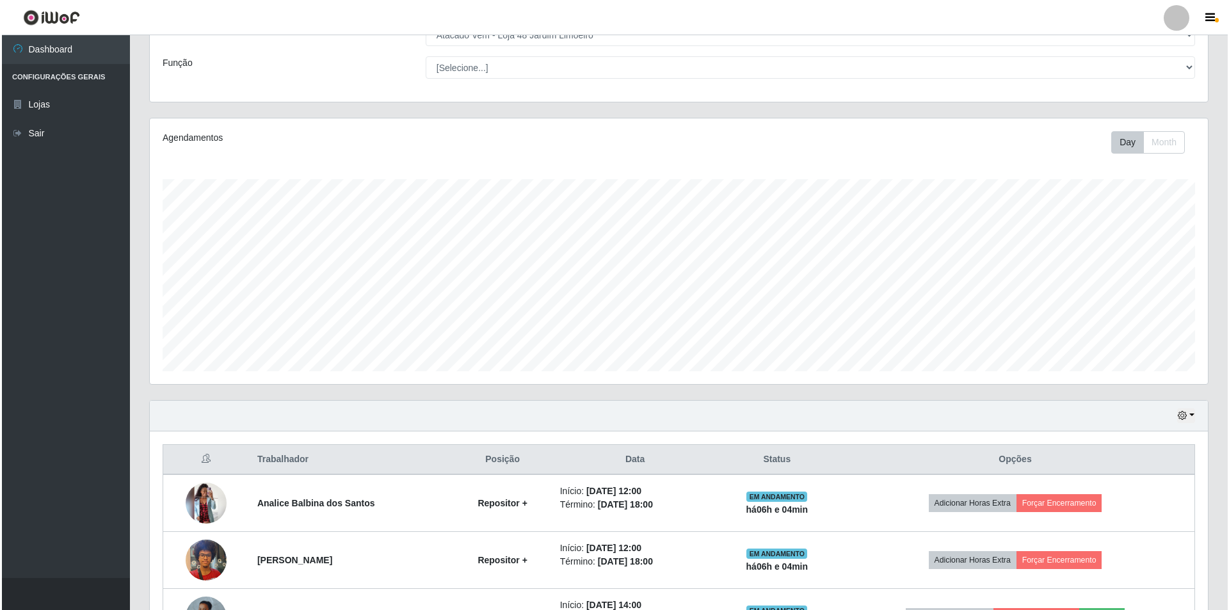
scroll to position [140, 0]
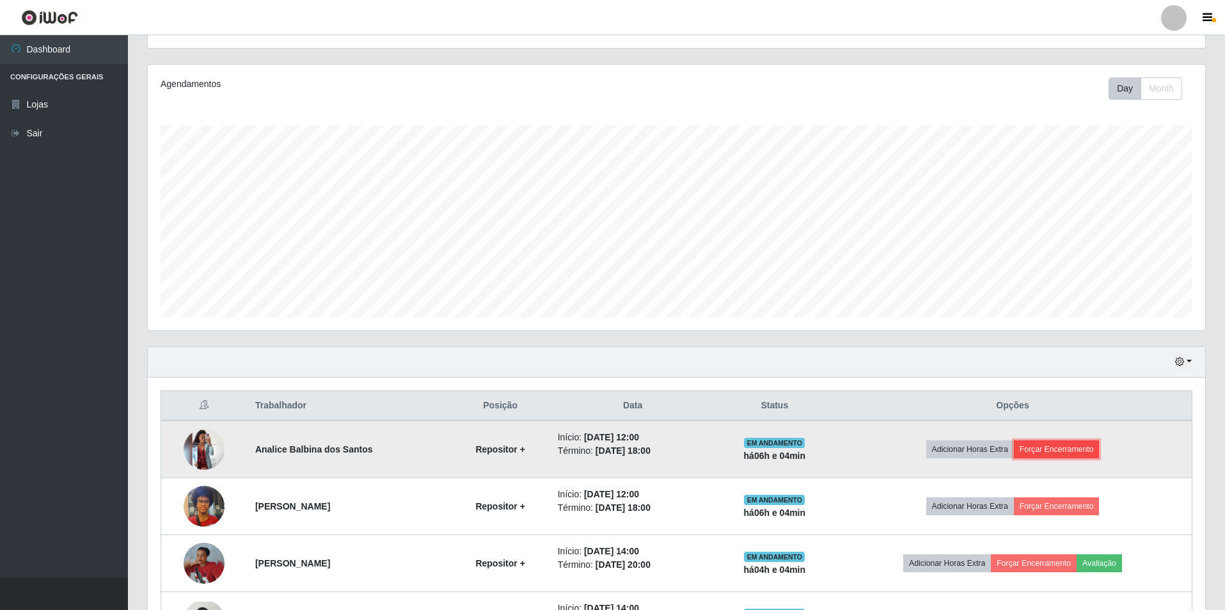
click at [1037, 443] on button "Forçar Encerramento" at bounding box center [1057, 449] width 86 height 18
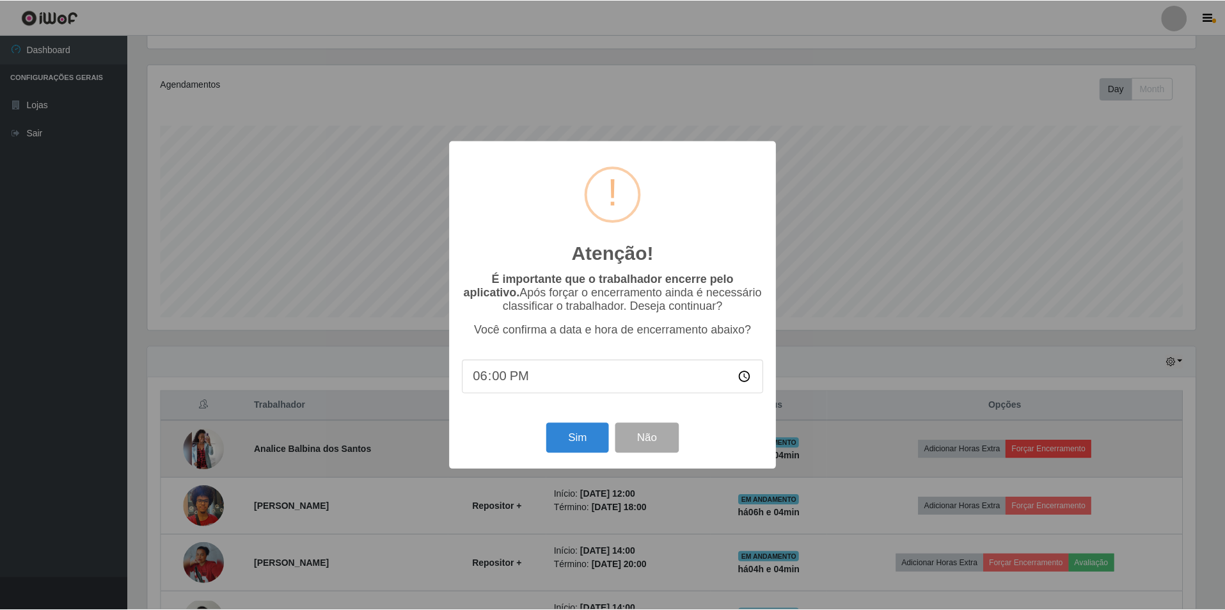
scroll to position [266, 1051]
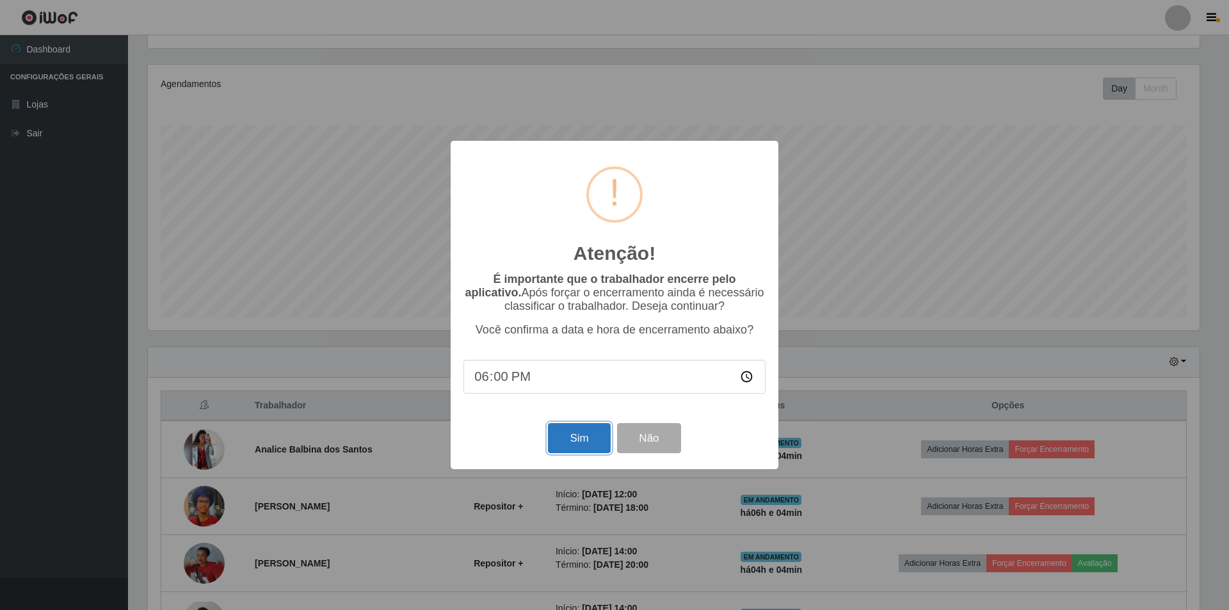
click at [590, 435] on button "Sim" at bounding box center [579, 438] width 62 height 30
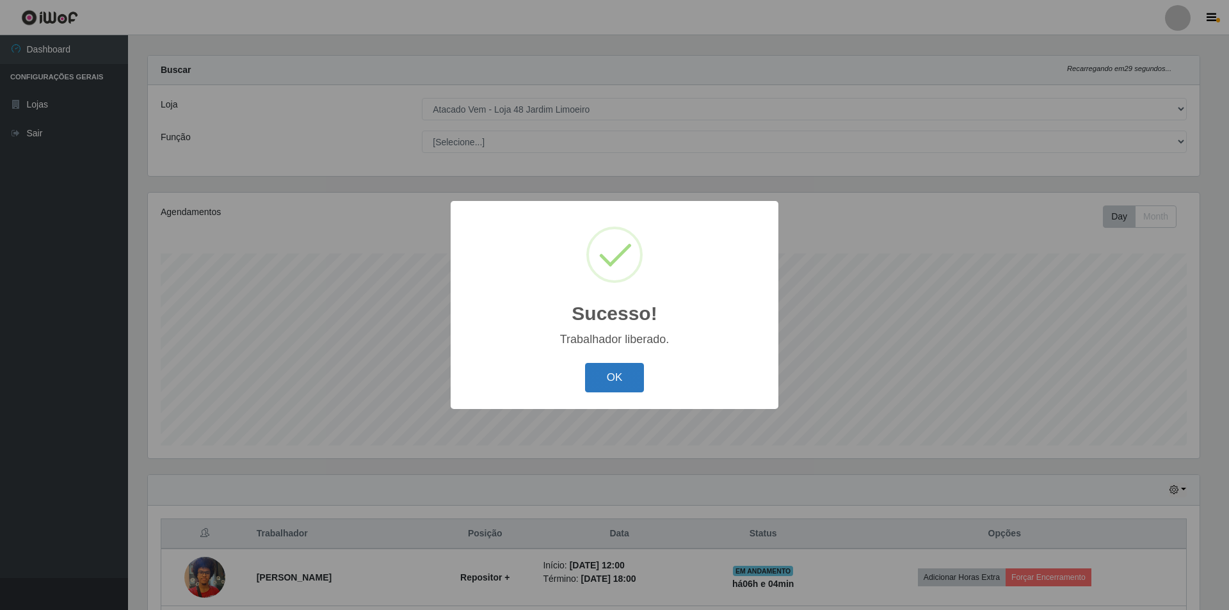
click at [597, 374] on button "OK" at bounding box center [615, 378] width 60 height 30
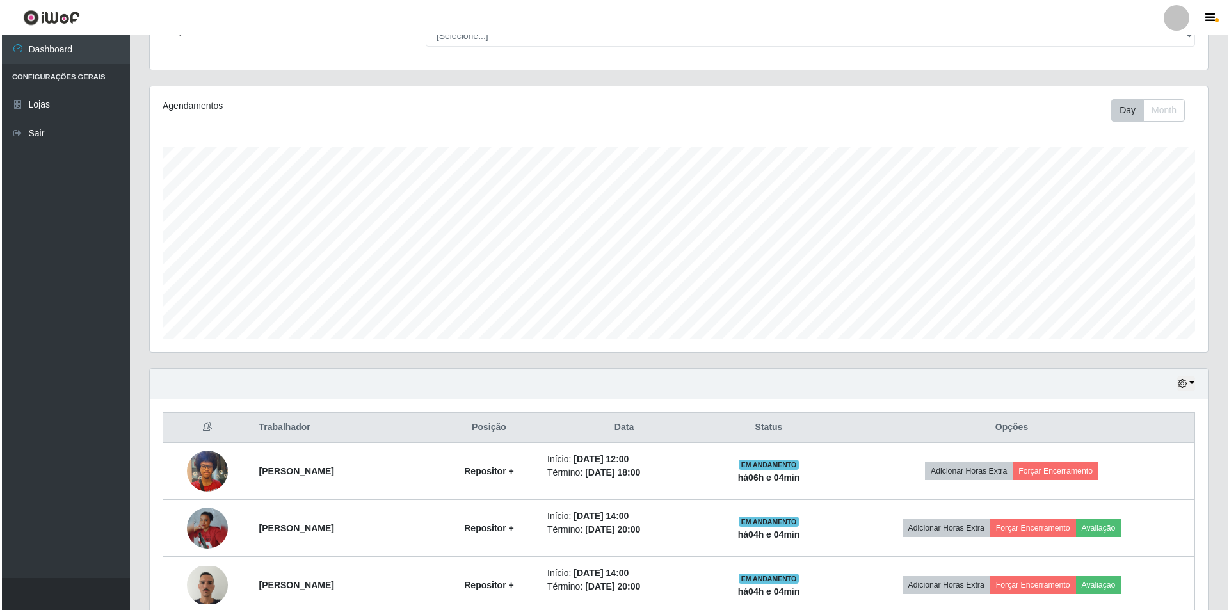
scroll to position [204, 0]
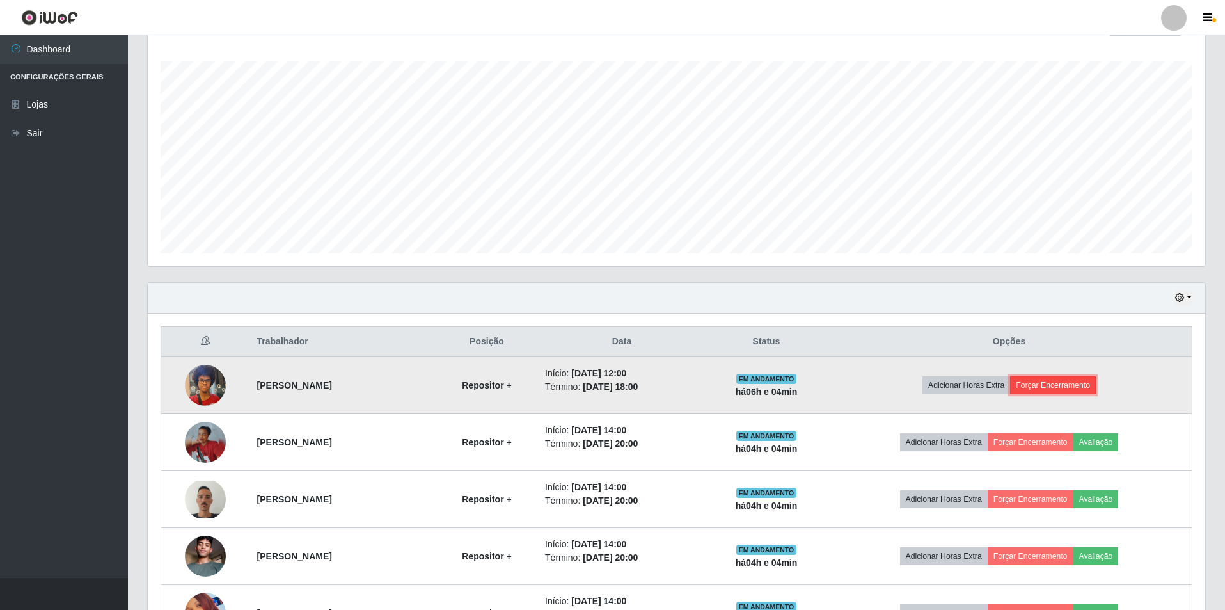
click at [1090, 383] on button "Forçar Encerramento" at bounding box center [1053, 385] width 86 height 18
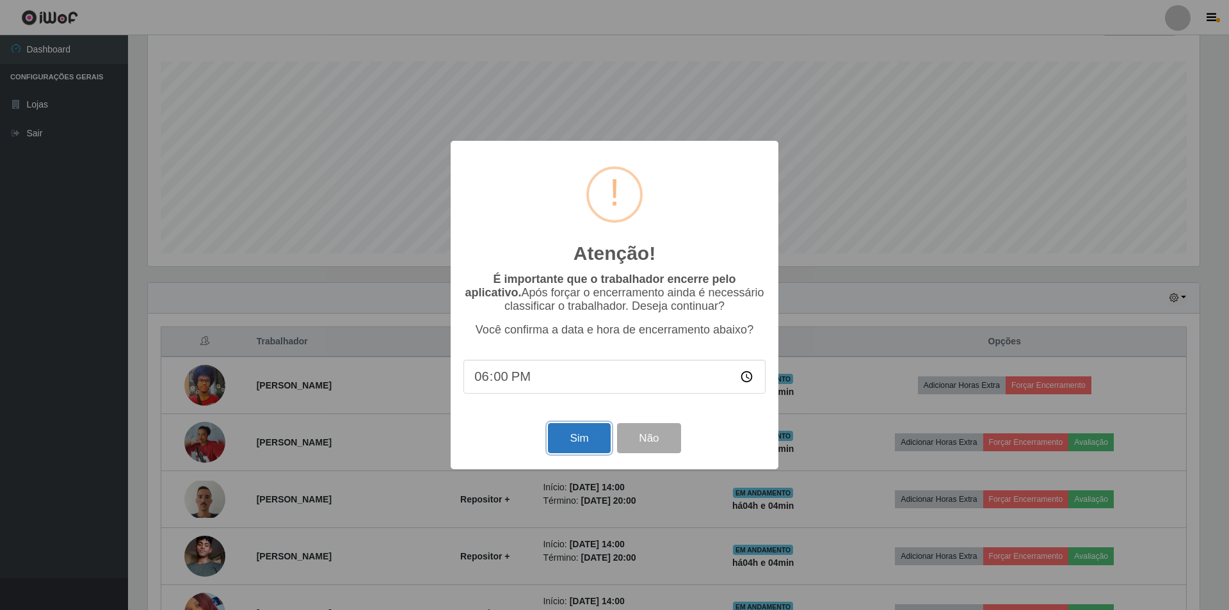
click at [586, 436] on button "Sim" at bounding box center [579, 438] width 62 height 30
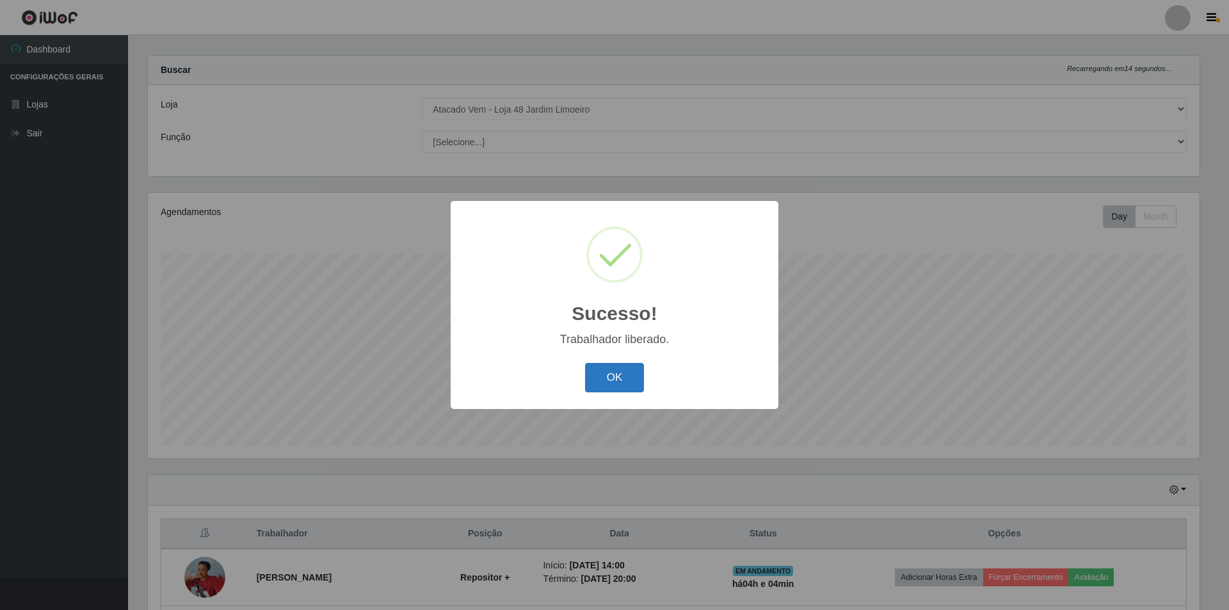
click at [615, 369] on button "OK" at bounding box center [615, 378] width 60 height 30
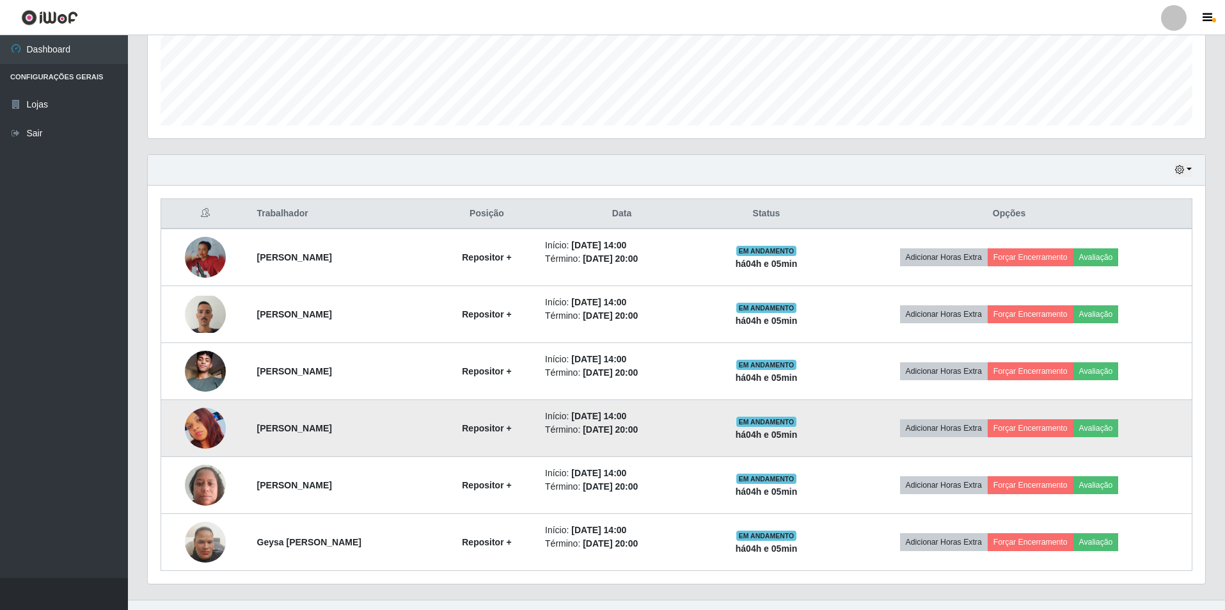
click at [194, 427] on img at bounding box center [205, 428] width 41 height 41
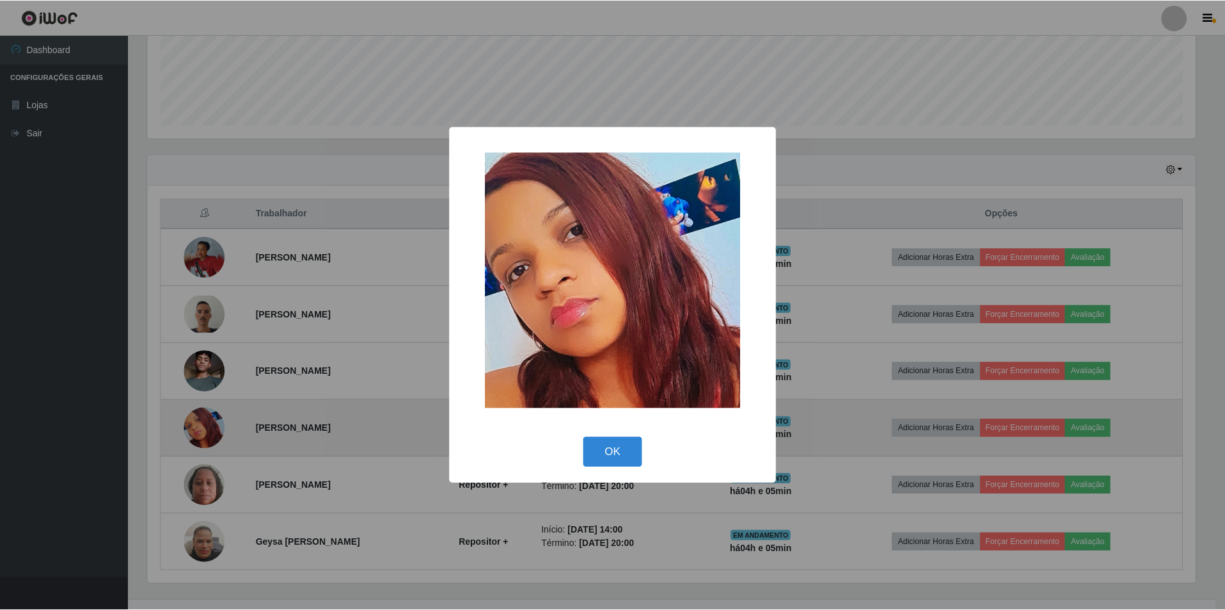
scroll to position [266, 1051]
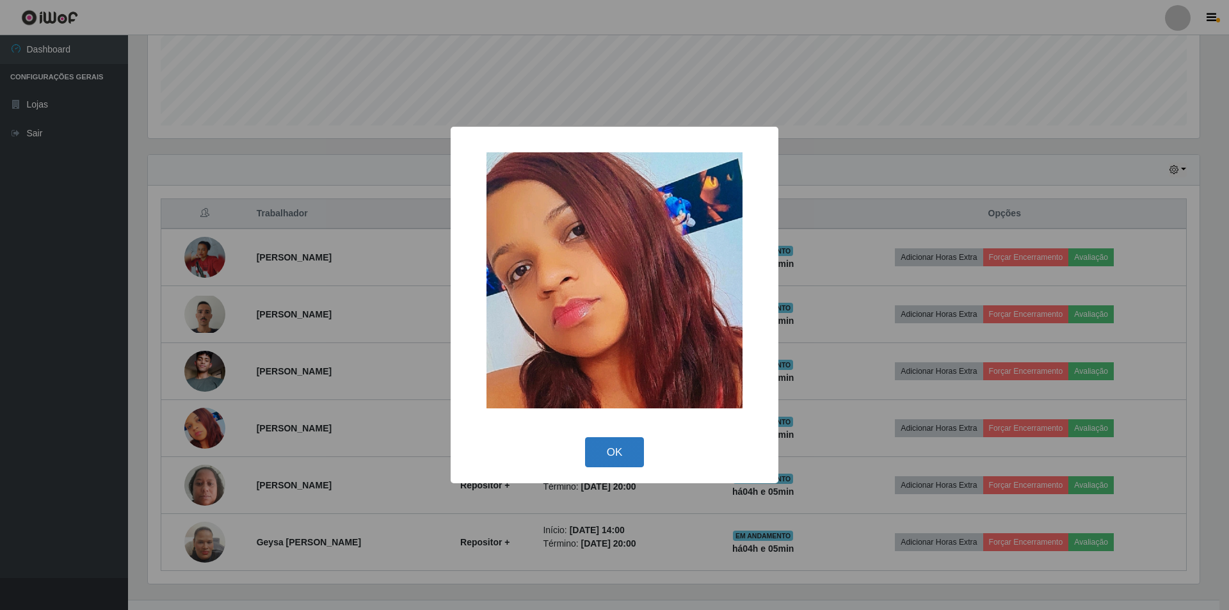
click at [623, 443] on button "OK" at bounding box center [615, 452] width 60 height 30
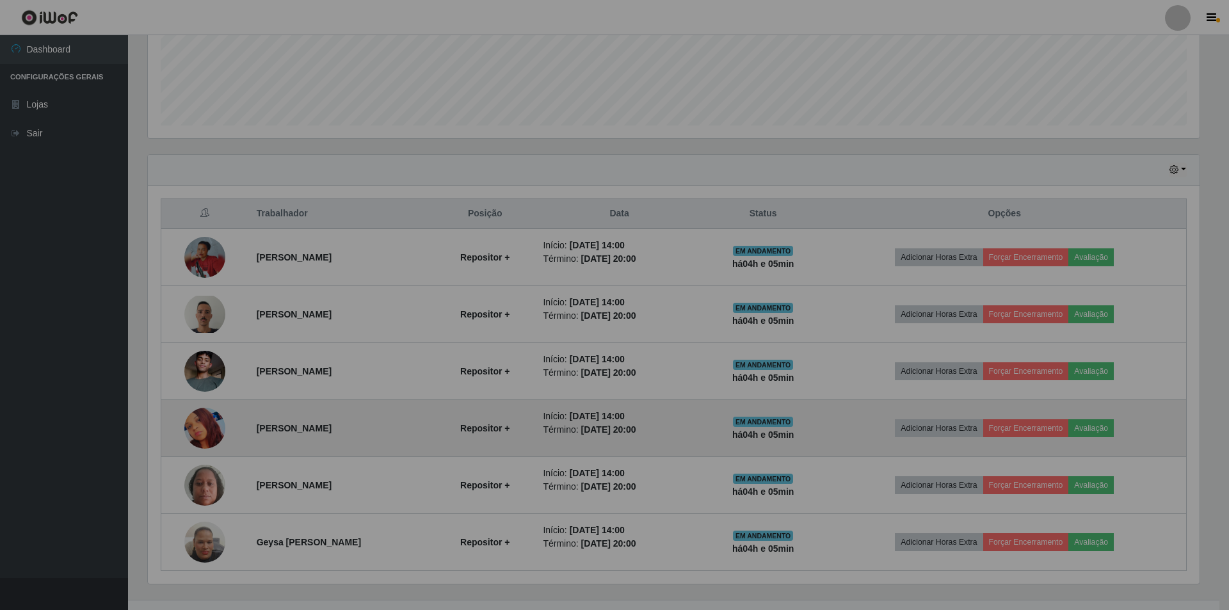
scroll to position [266, 1058]
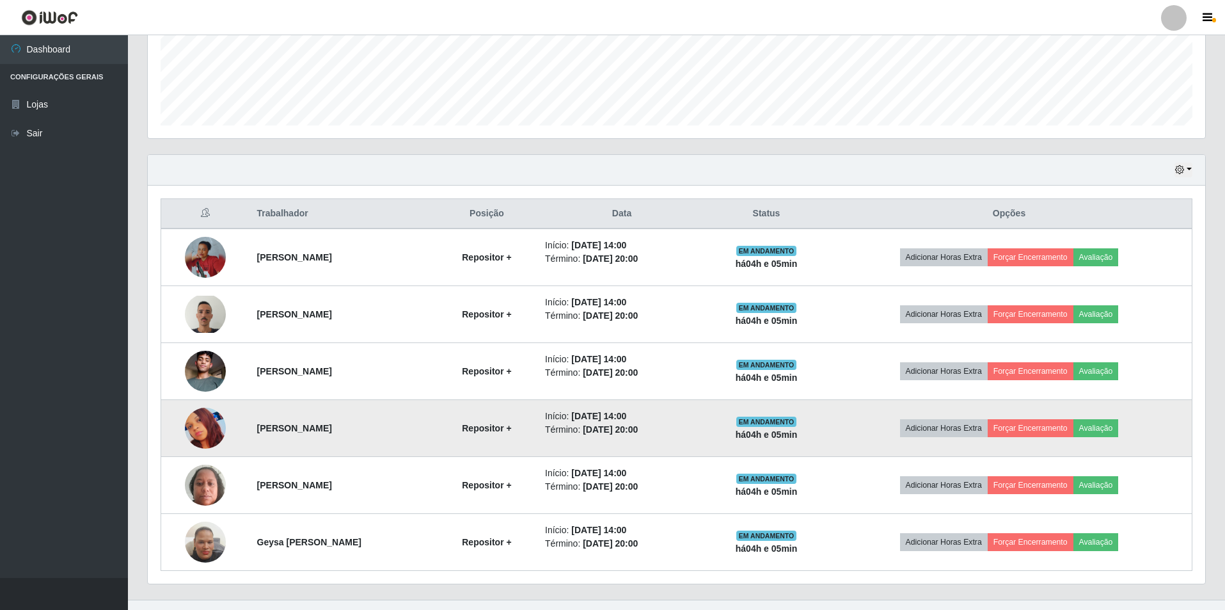
click at [182, 420] on td at bounding box center [205, 428] width 88 height 57
click at [191, 422] on img at bounding box center [205, 428] width 41 height 41
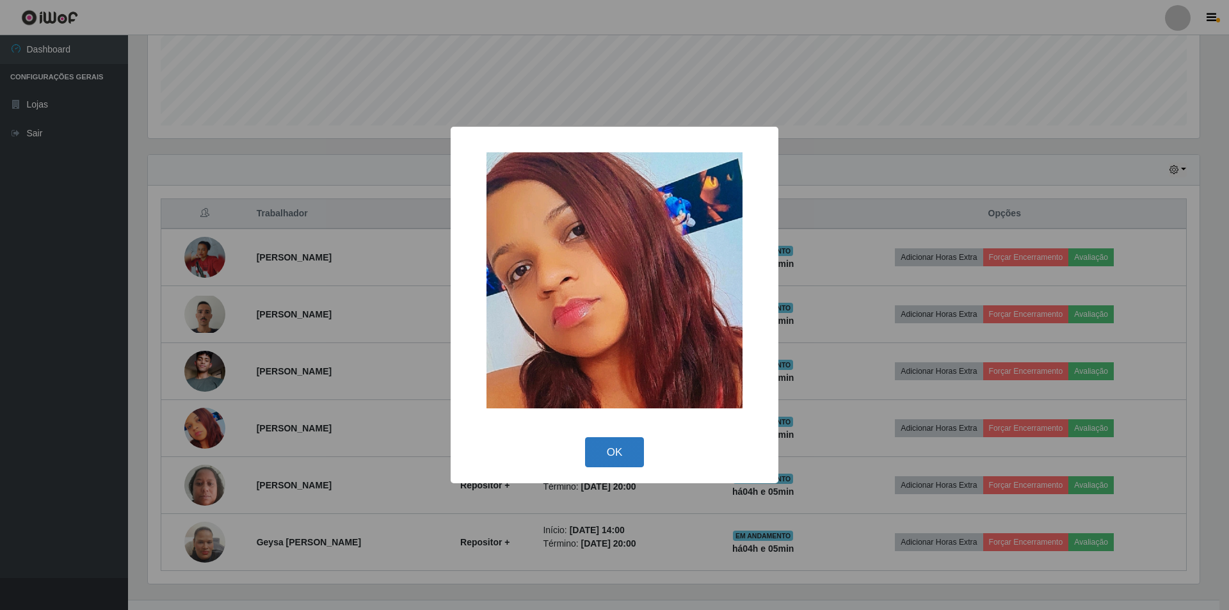
click at [619, 454] on button "OK" at bounding box center [615, 452] width 60 height 30
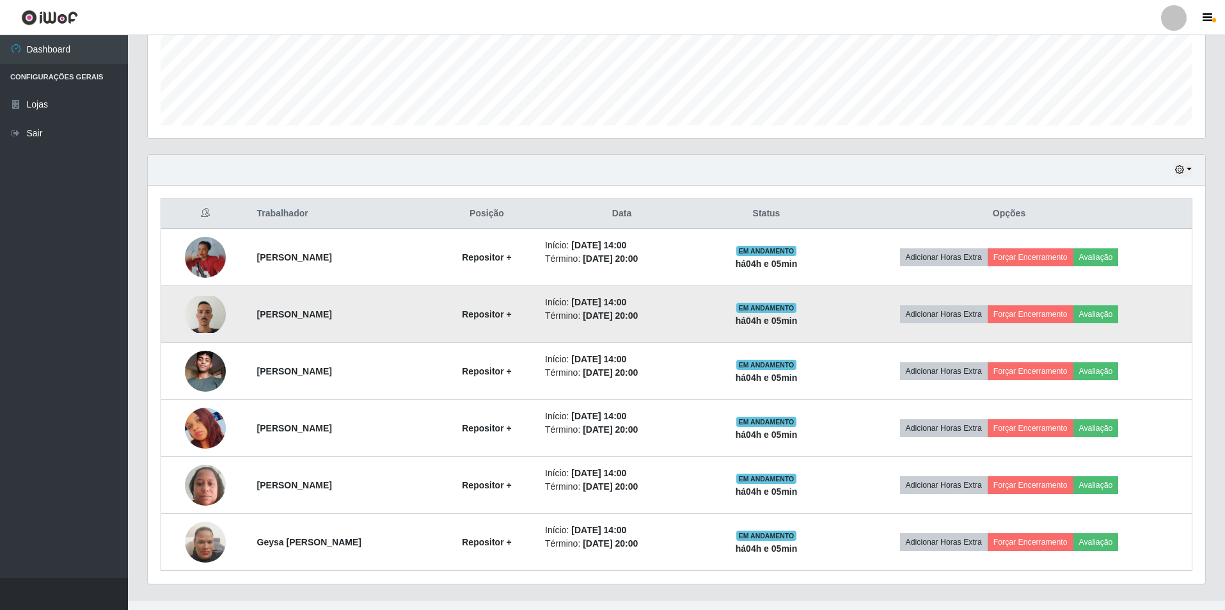
scroll to position [266, 1058]
